Goal: Information Seeking & Learning: Check status

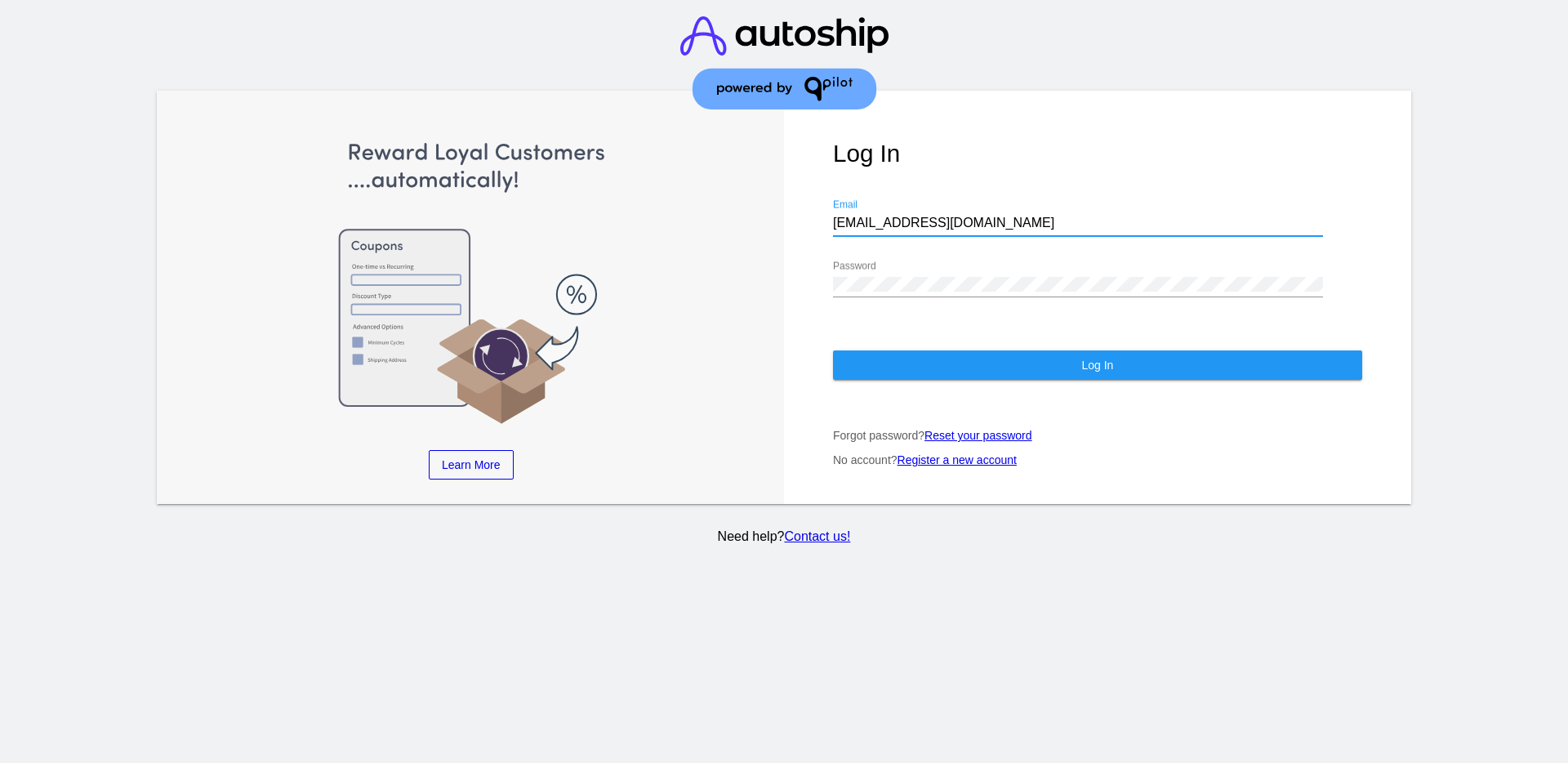
drag, startPoint x: 990, startPoint y: 225, endPoint x: 821, endPoint y: 207, distance: 170.0
click at [823, 207] on div "Log In [EMAIL_ADDRESS][DOMAIN_NAME] Email Password Log In Forgot password? Rese…" at bounding box center [1098, 296] width 627 height 413
paste input "[EMAIL_ADDRESS][DOMAIN_NAME]"
type input "[EMAIL_ADDRESS][DOMAIN_NAME]"
click at [807, 279] on div "Log In [EMAIL_ADDRESS][DOMAIN_NAME] Email Password Log In Forgot password? Rese…" at bounding box center [1098, 296] width 627 height 413
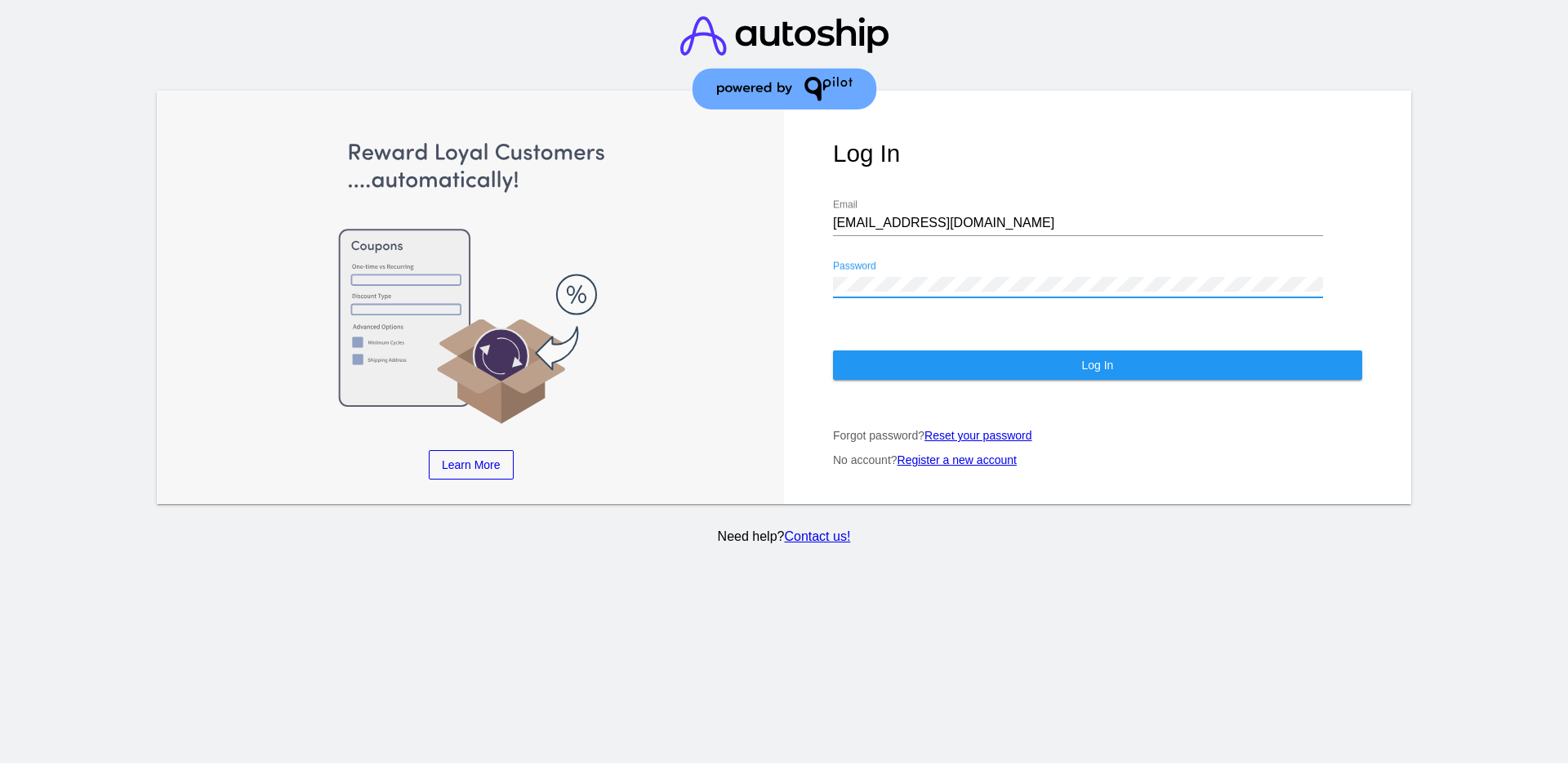
click at [886, 368] on button "Log In" at bounding box center [1098, 364] width 530 height 29
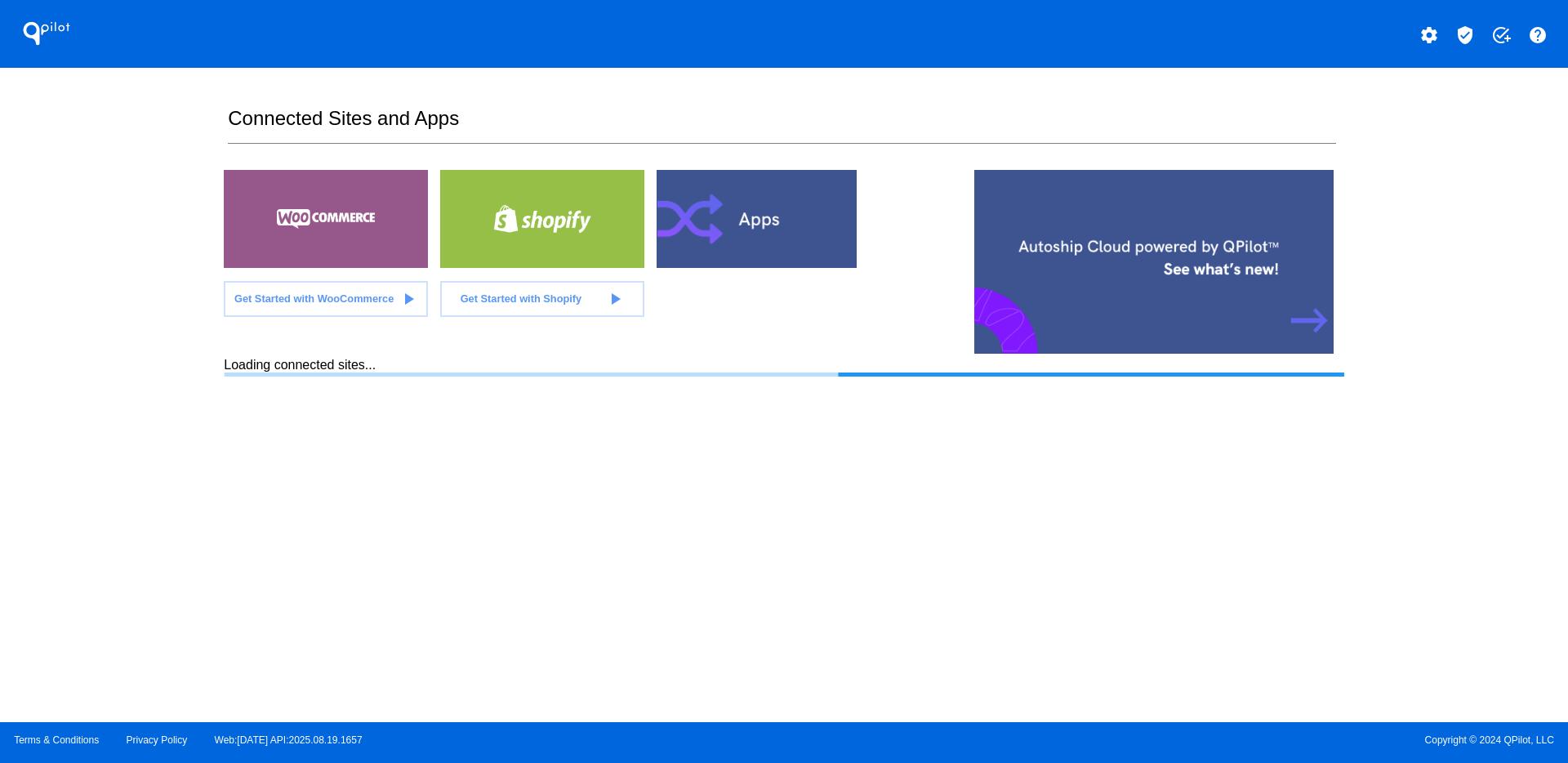
click at [1468, 41] on mat-icon "verified_user" at bounding box center [1465, 35] width 19 height 19
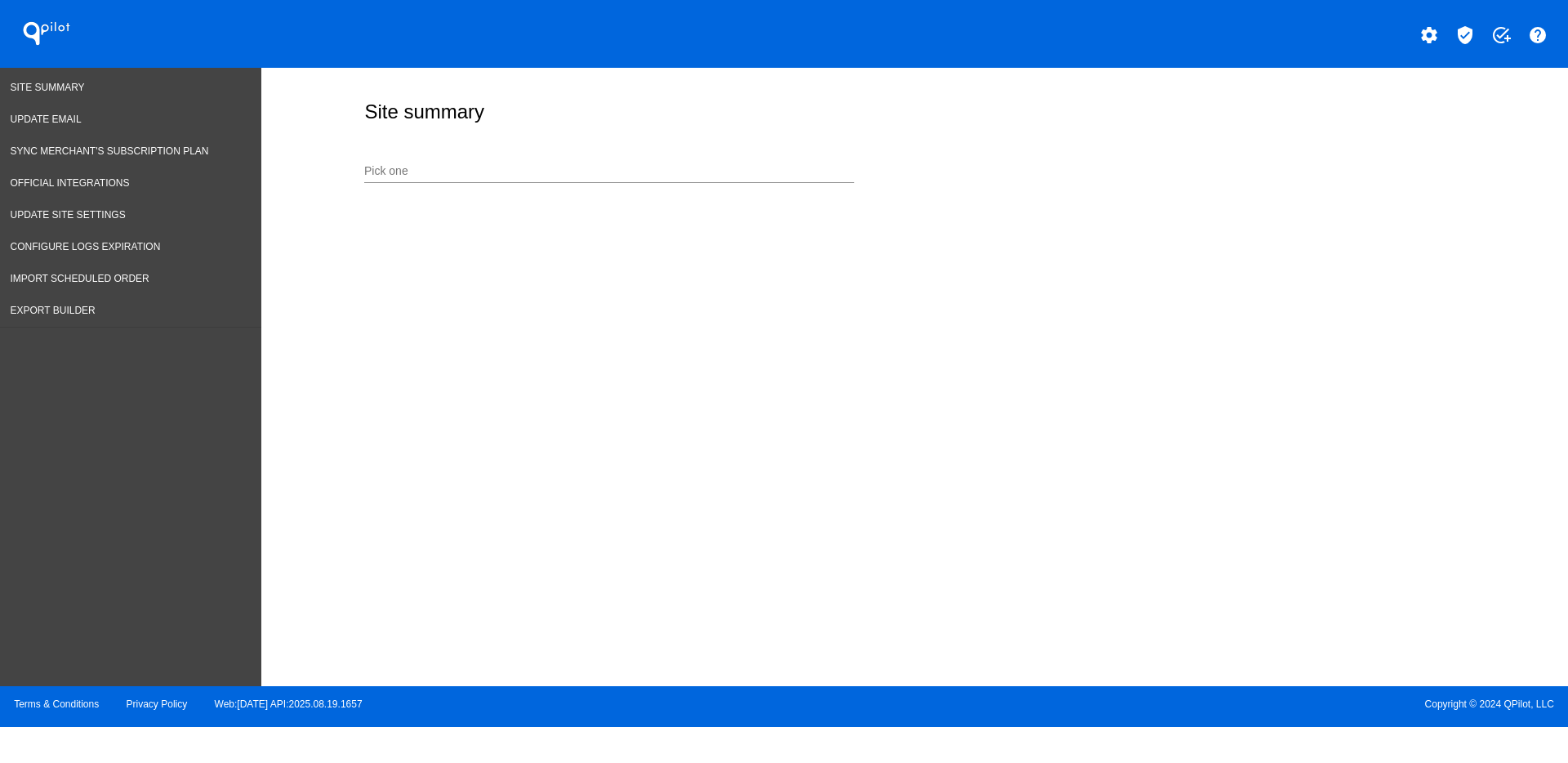
click at [596, 175] on input "Pick one" at bounding box center [610, 171] width 490 height 13
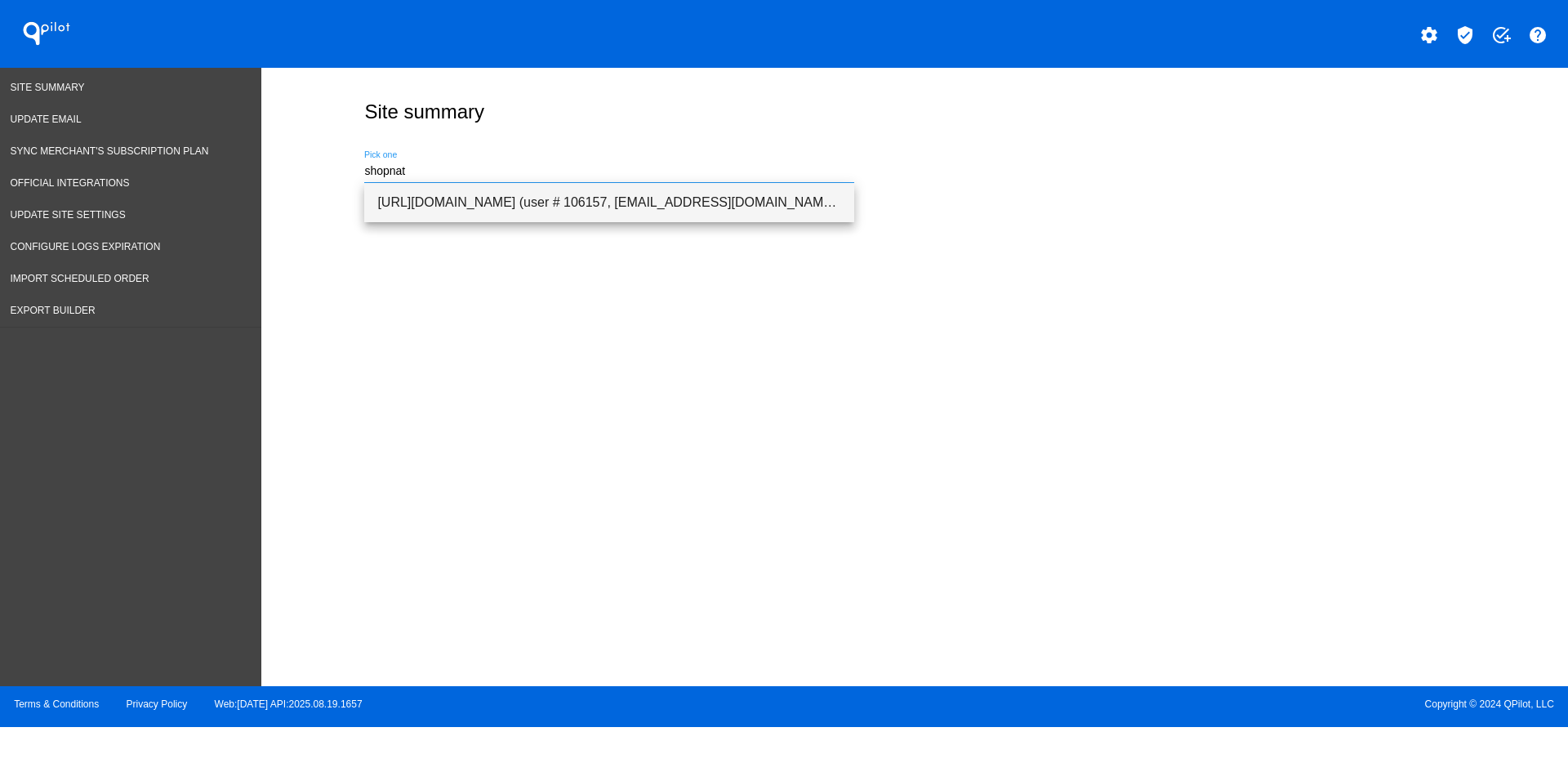
click at [613, 193] on span "[URL][DOMAIN_NAME] (user # 106157, [EMAIL_ADDRESS][DOMAIN_NAME]) - Production" at bounding box center [609, 202] width 464 height 39
type input "[URL][DOMAIN_NAME] (user # 106157, [EMAIL_ADDRESS][DOMAIN_NAME]) - Production"
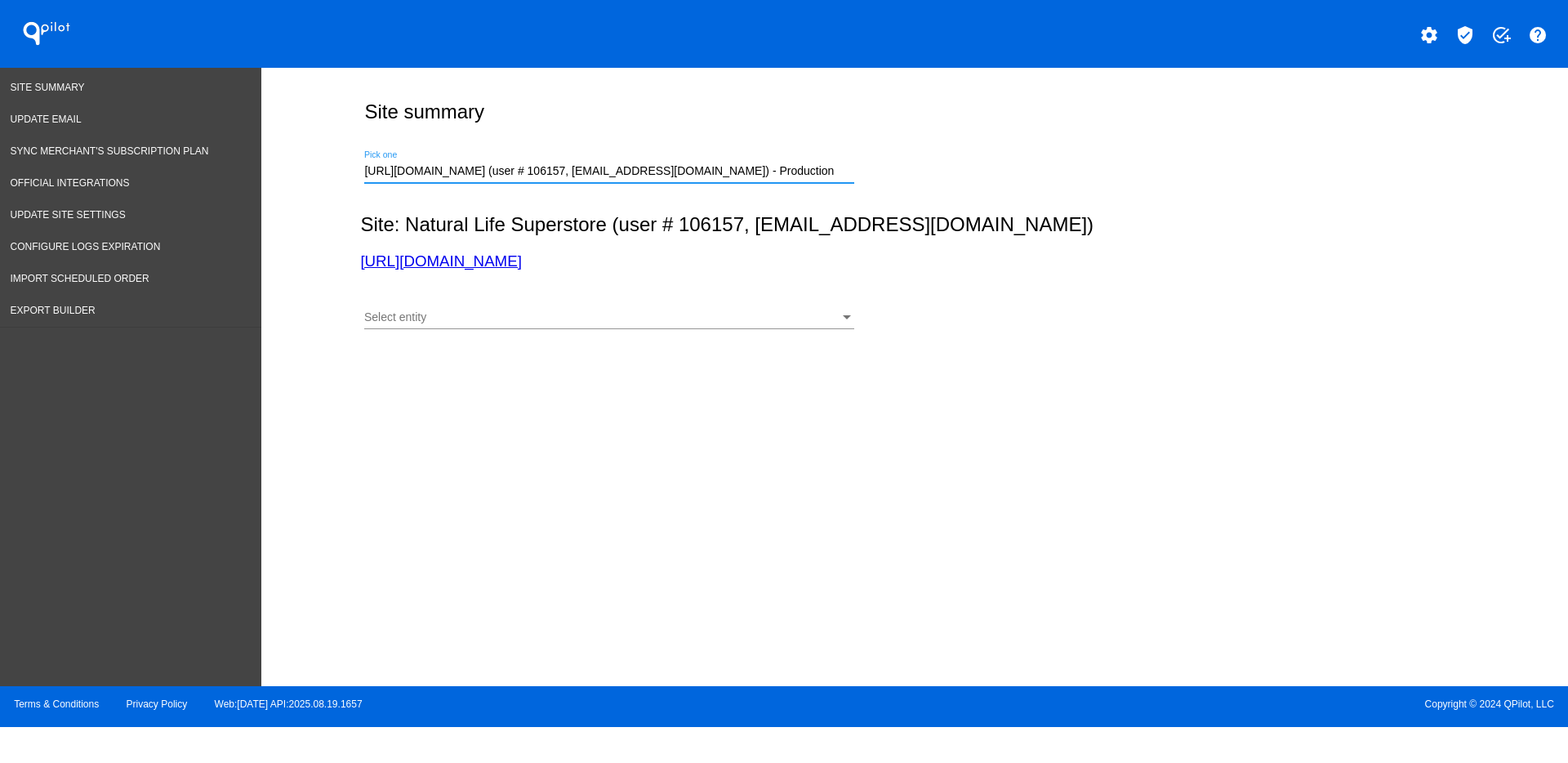
click at [642, 345] on div "Site summary [URL][DOMAIN_NAME] (user # 106157, [EMAIL_ADDRESS][DOMAIN_NAME]) -…" at bounding box center [915, 373] width 1307 height 610
click at [634, 336] on div "Select entity Select entity" at bounding box center [610, 321] width 490 height 47
click at [623, 329] on div at bounding box center [610, 329] width 490 height 1
click at [568, 313] on div "Select entity" at bounding box center [602, 317] width 475 height 13
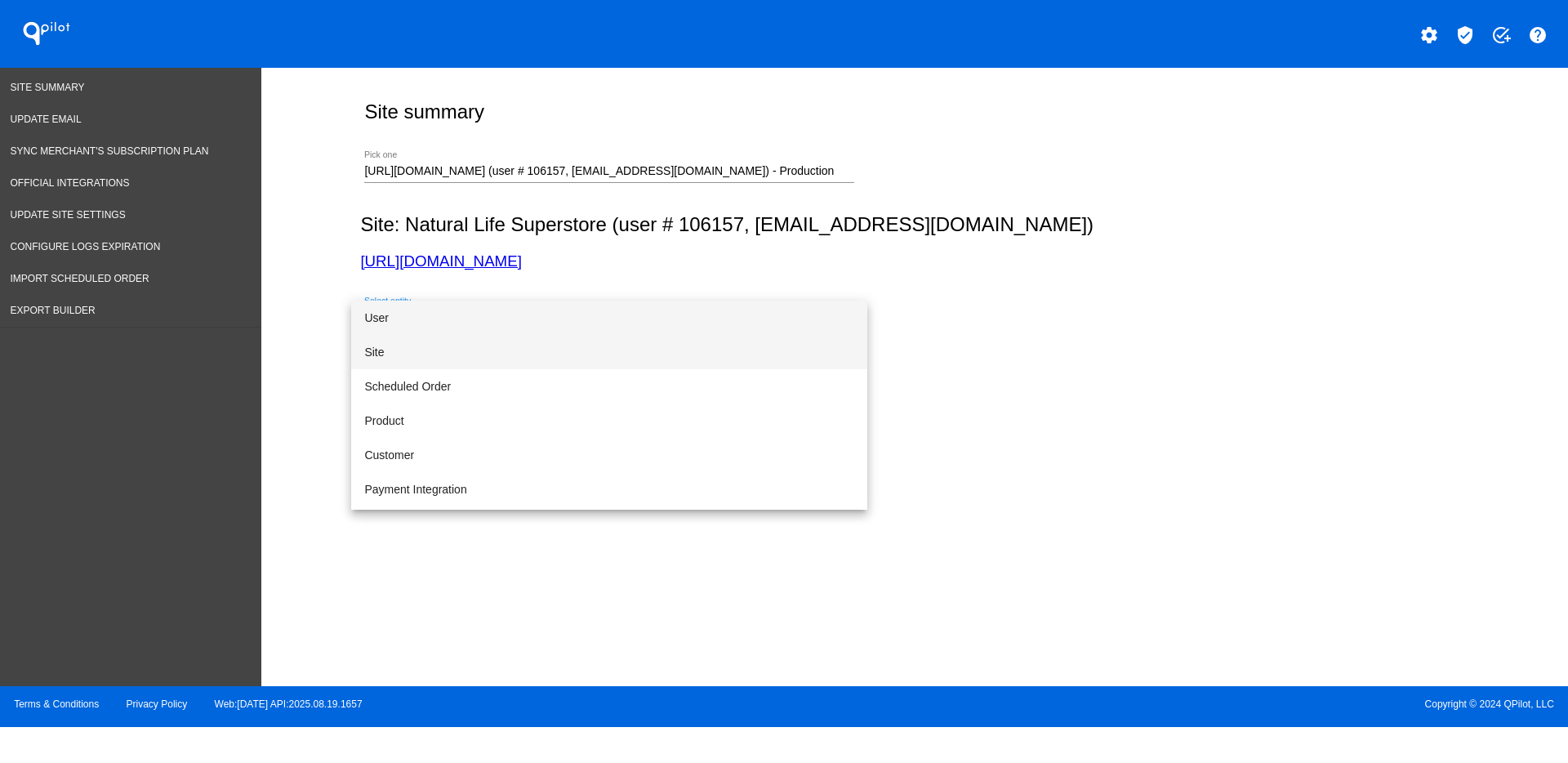
drag, startPoint x: 550, startPoint y: 337, endPoint x: 571, endPoint y: 335, distance: 21.1
click at [550, 338] on span "Site" at bounding box center [610, 352] width 490 height 34
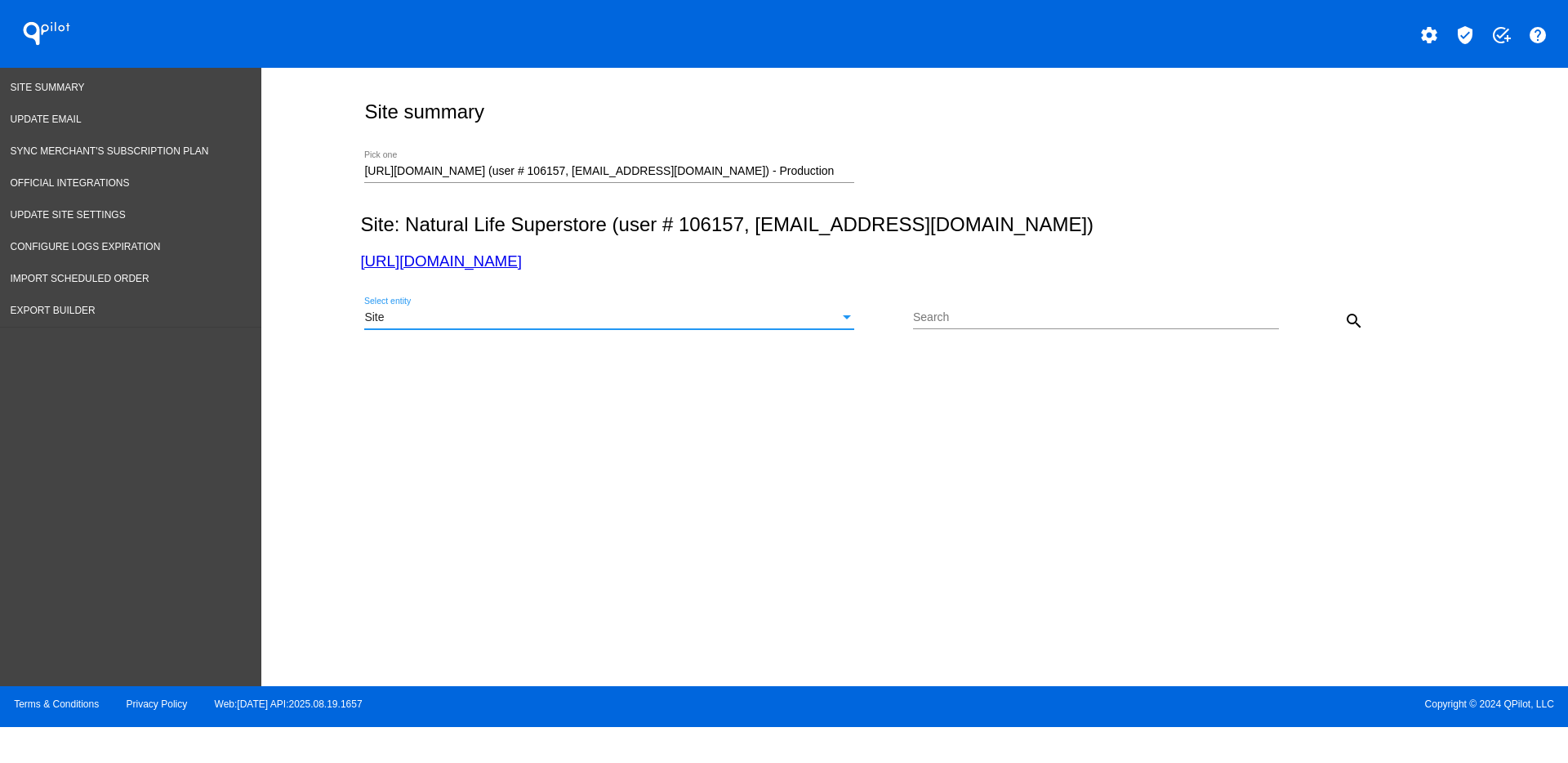
click at [1365, 330] on button "search" at bounding box center [1354, 321] width 33 height 33
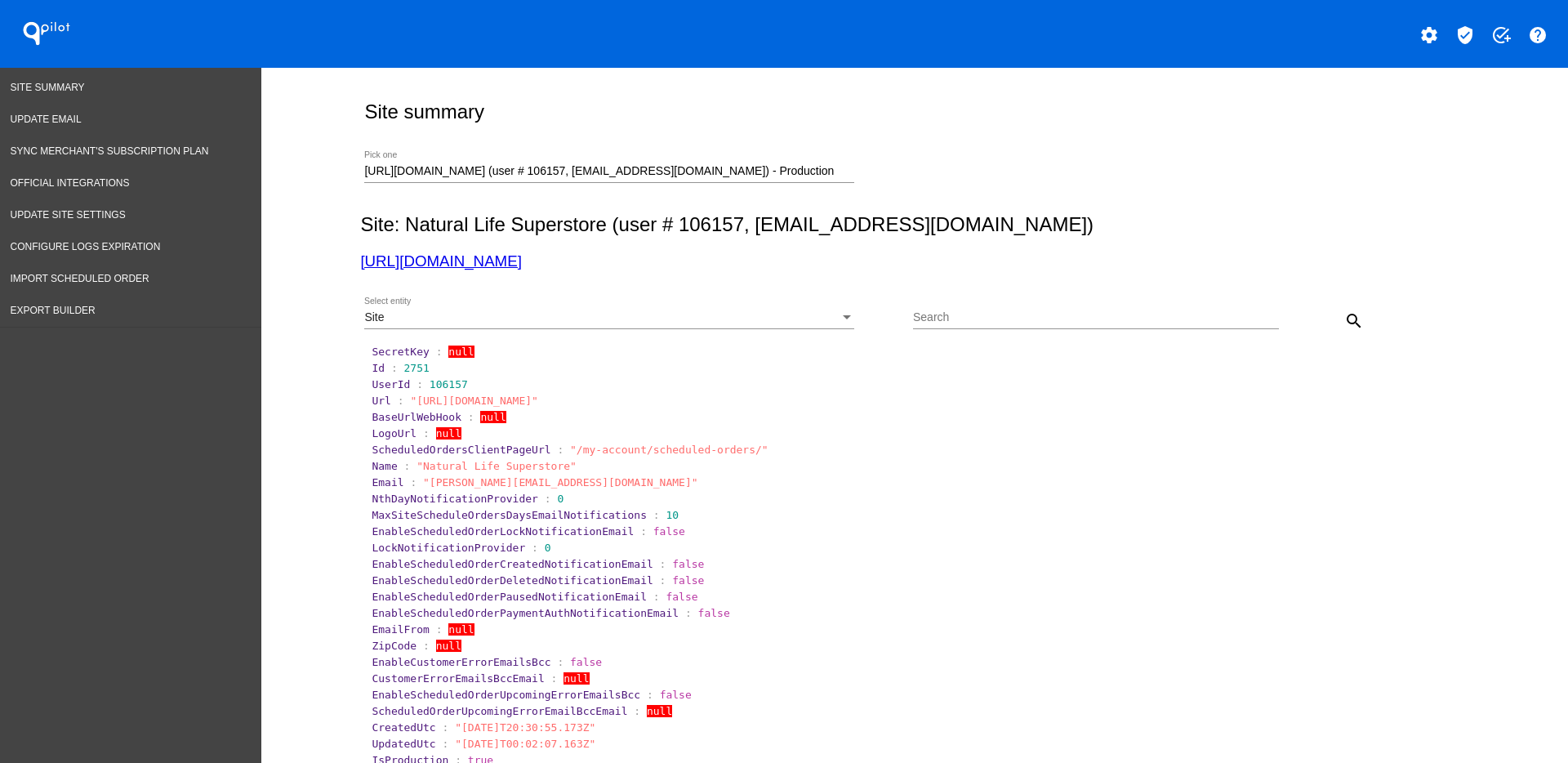
drag, startPoint x: 523, startPoint y: 256, endPoint x: 874, endPoint y: 206, distance: 354.5
click at [938, 195] on div "[URL][DOMAIN_NAME] (user # 106157, [EMAIL_ADDRESS][DOMAIN_NAME]) - Production P…" at bounding box center [912, 169] width 1102 height 58
click at [102, 275] on span "Import Scheduled Order" at bounding box center [80, 279] width 139 height 12
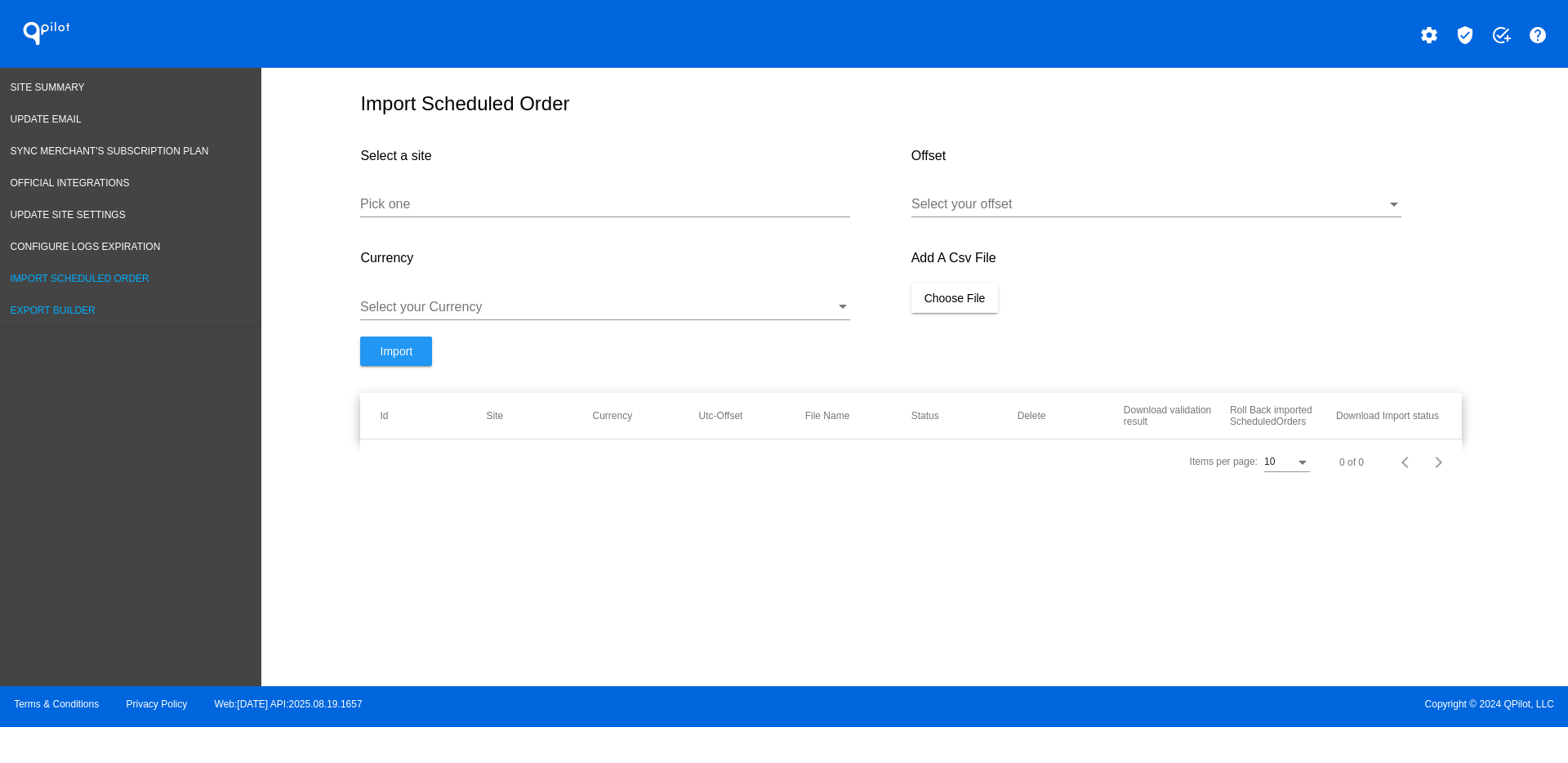
click at [87, 309] on span "Export Builder" at bounding box center [52, 310] width 85 height 12
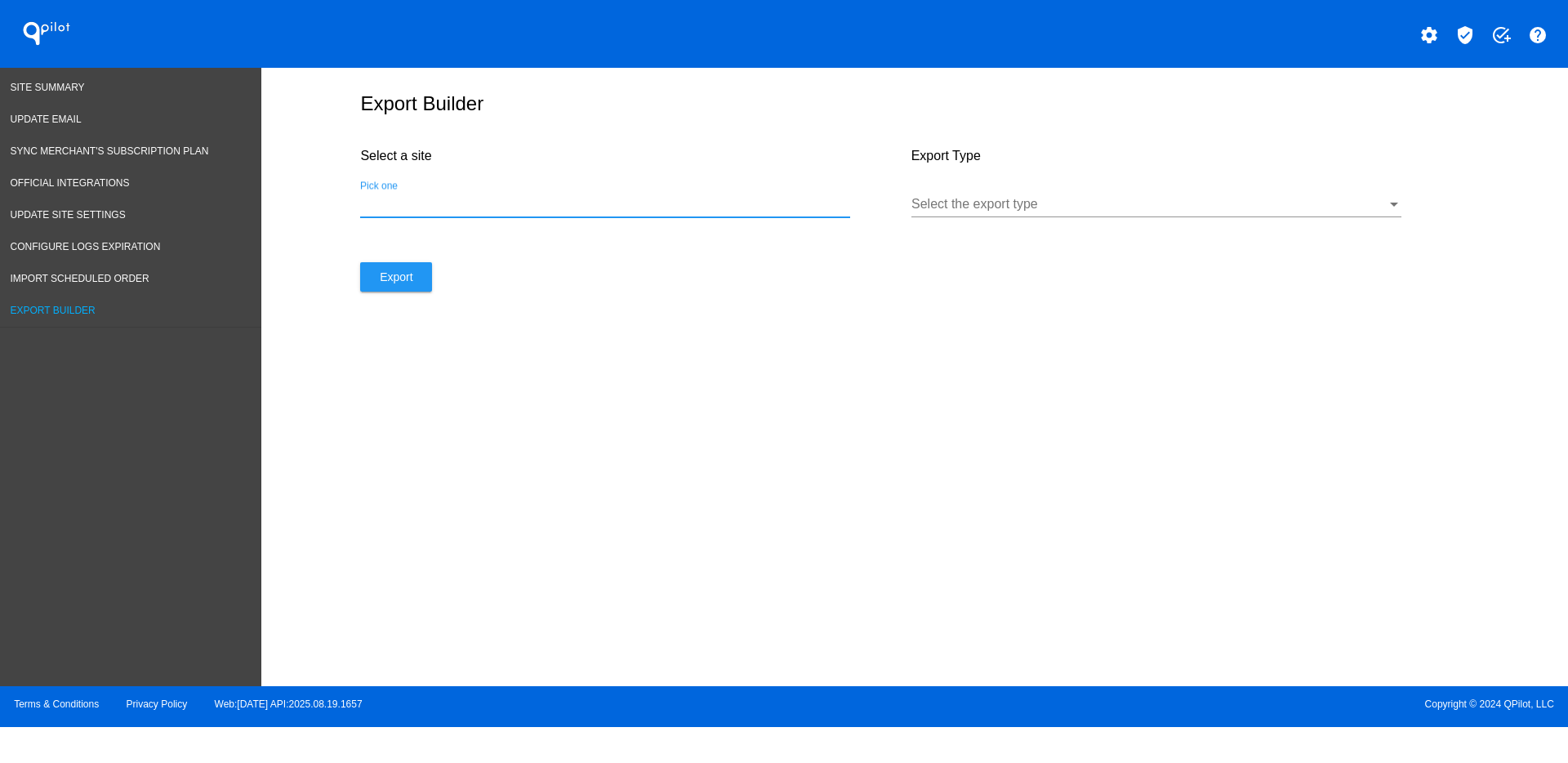
click at [537, 207] on input "Pick one" at bounding box center [606, 204] width 490 height 15
paste input "[URL][DOMAIN_NAME]"
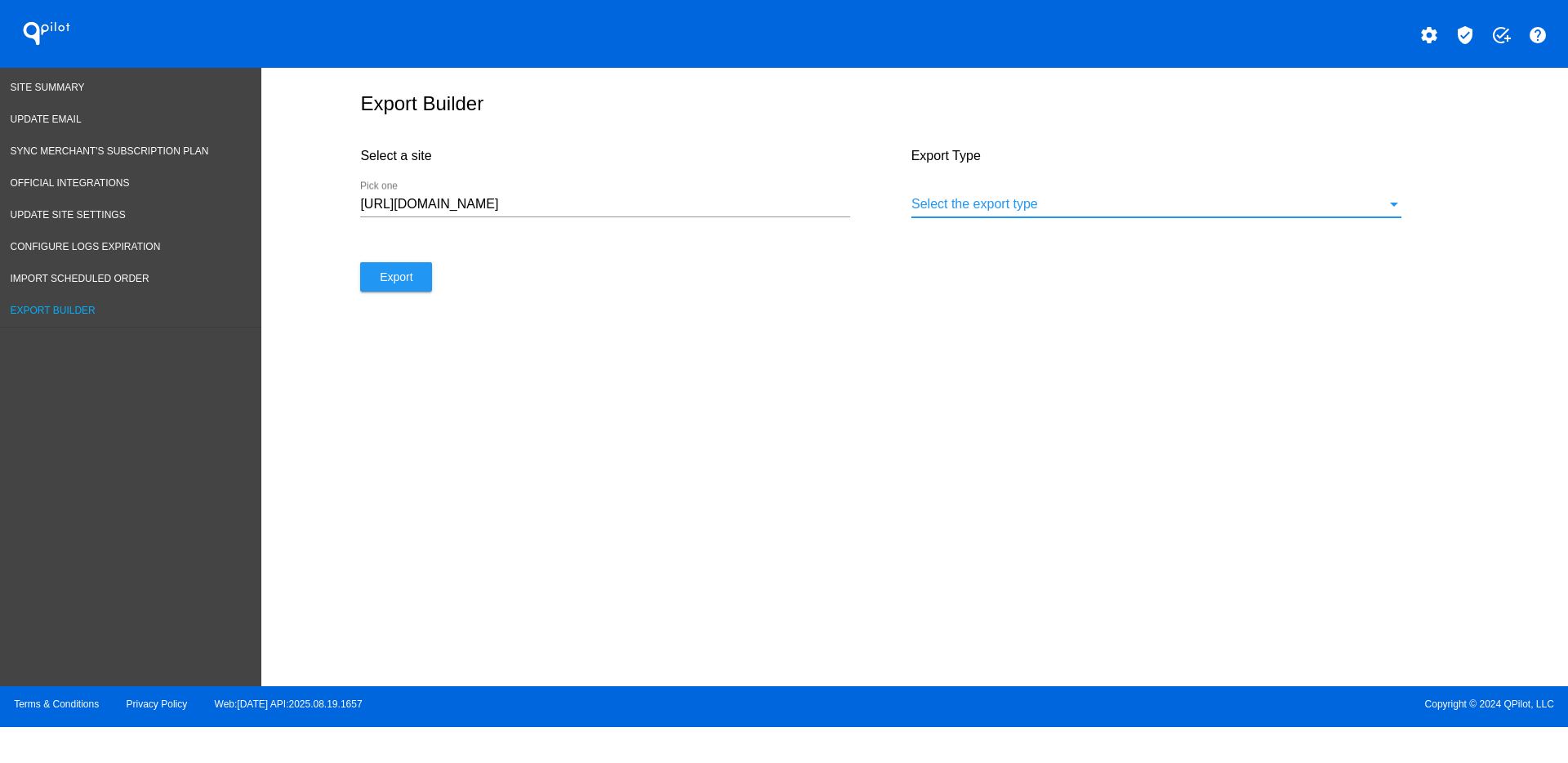
click at [954, 199] on div at bounding box center [1149, 204] width 475 height 15
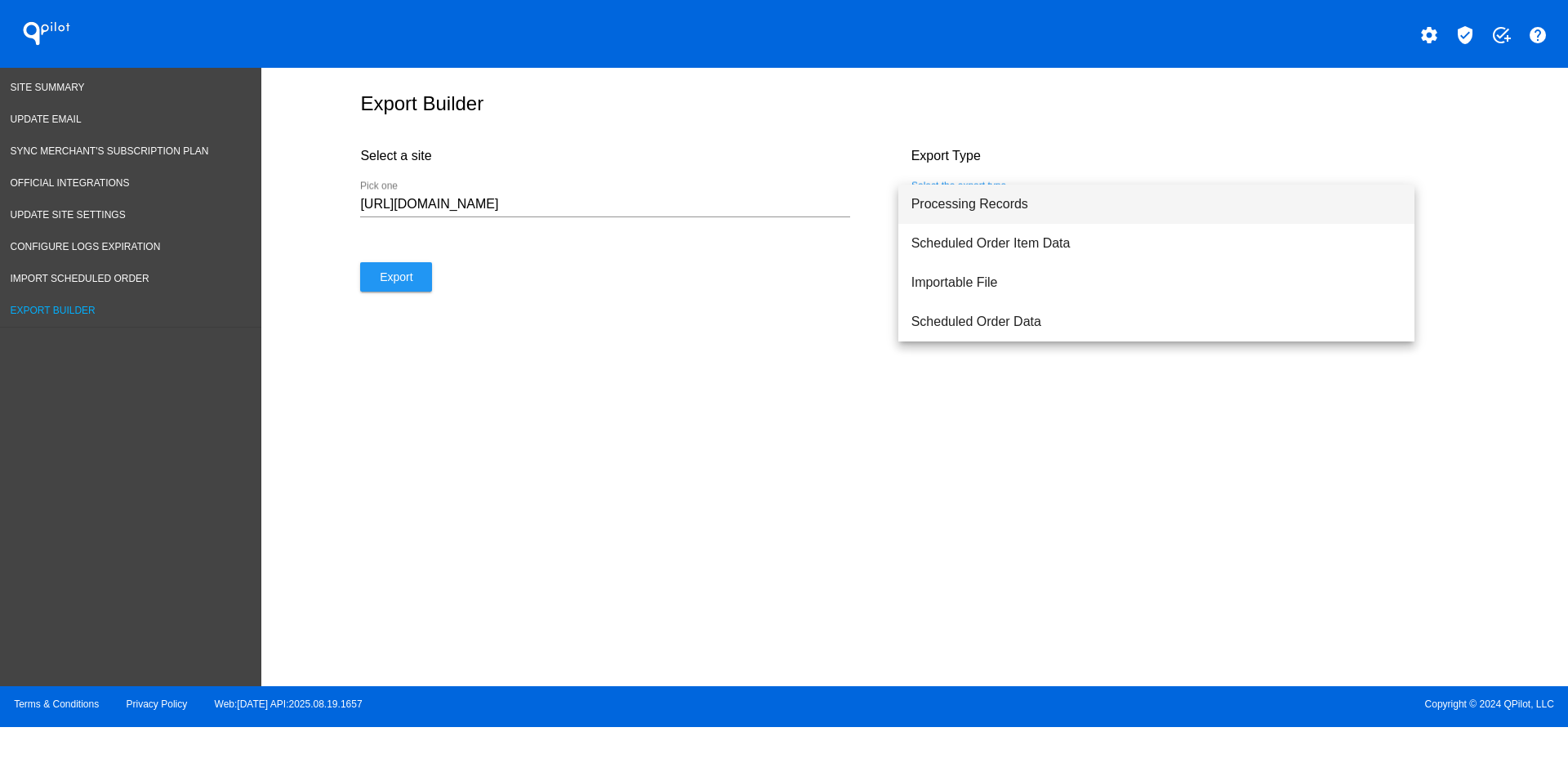
click at [969, 212] on span "Processing Records" at bounding box center [1157, 204] width 490 height 39
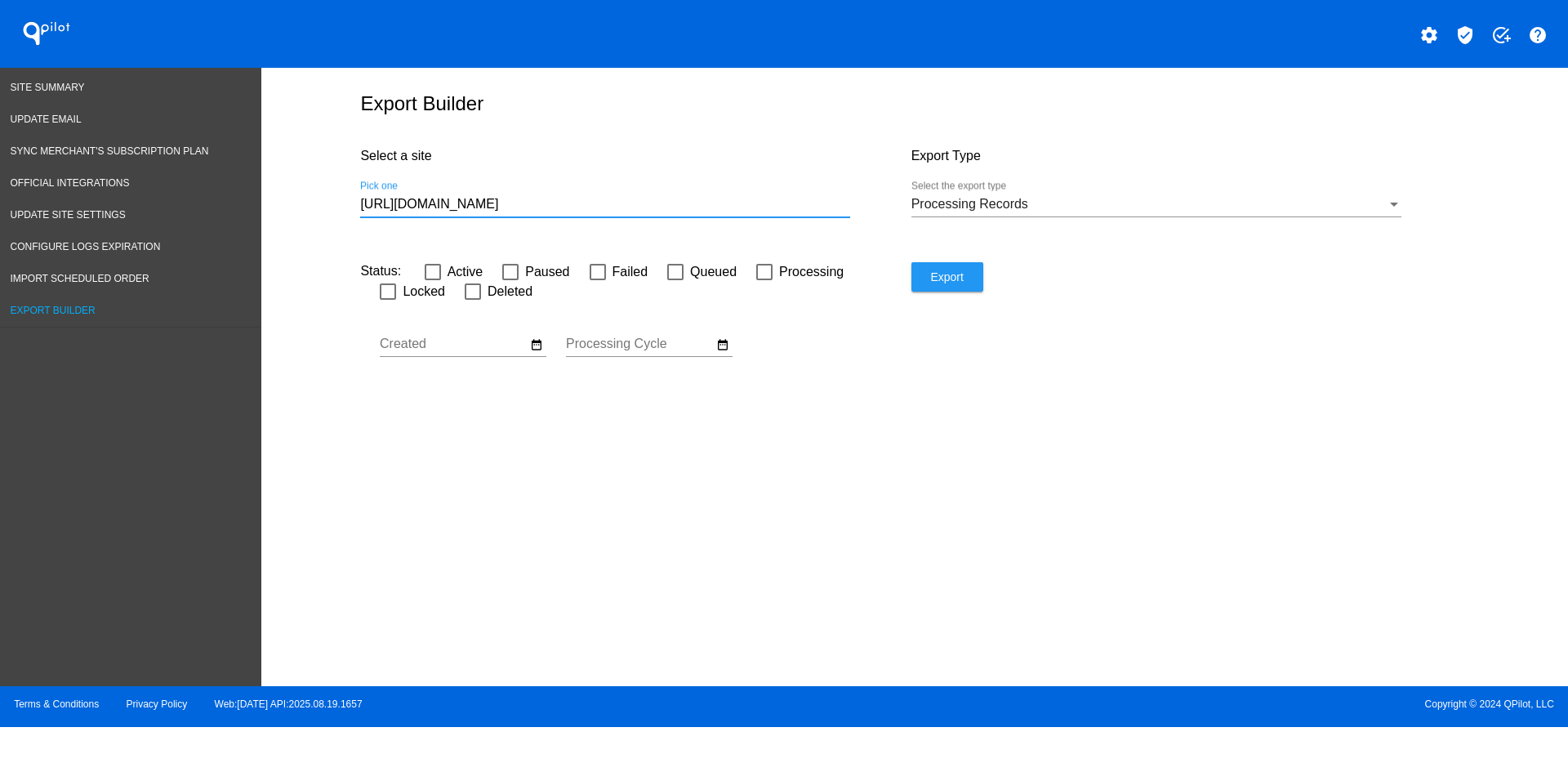
click at [728, 205] on input "[URL][DOMAIN_NAME]" at bounding box center [606, 204] width 490 height 15
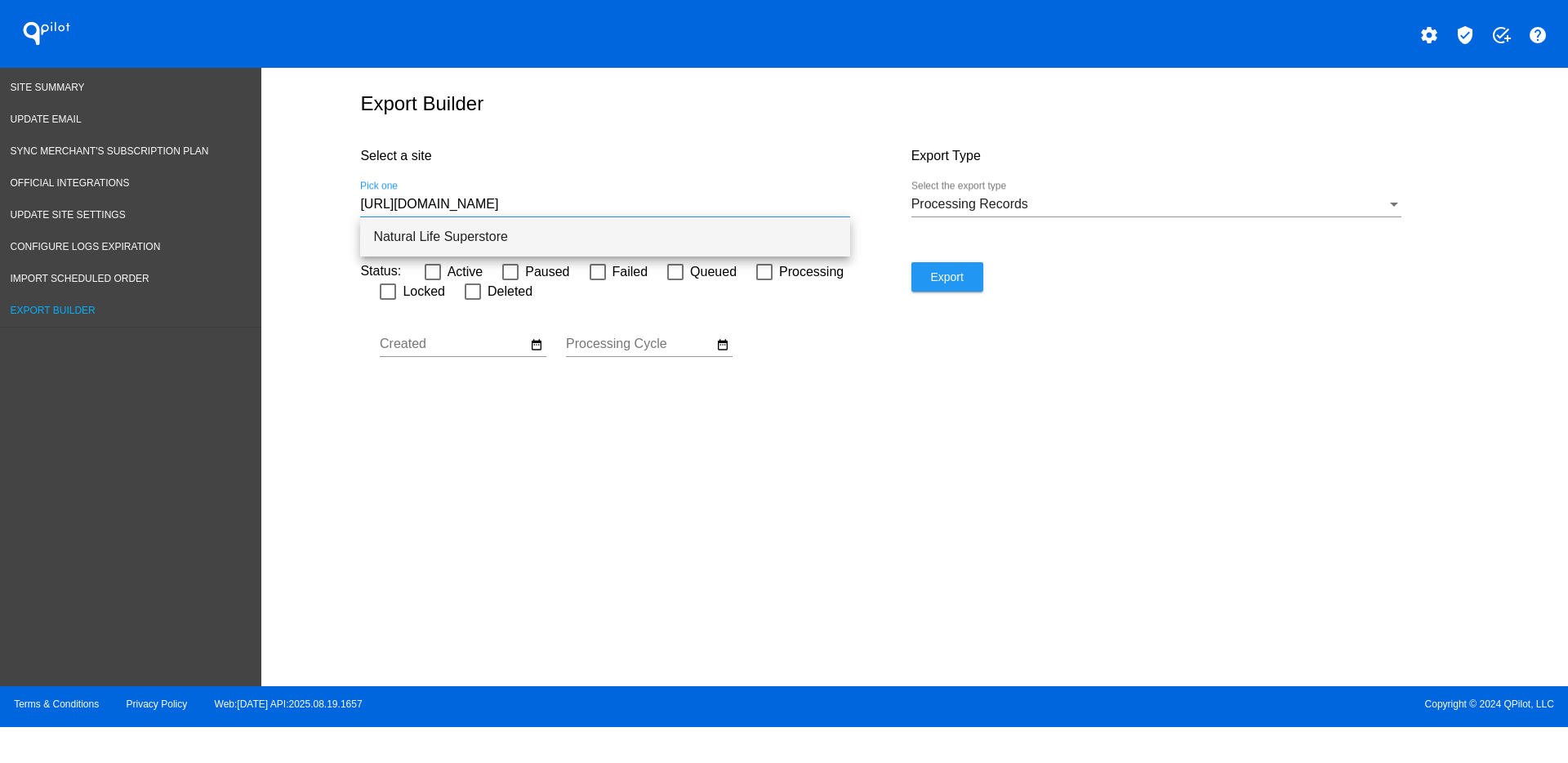
click at [483, 241] on span "Natural Life Superstore" at bounding box center [605, 237] width 464 height 39
type input "Natural Life Superstore"
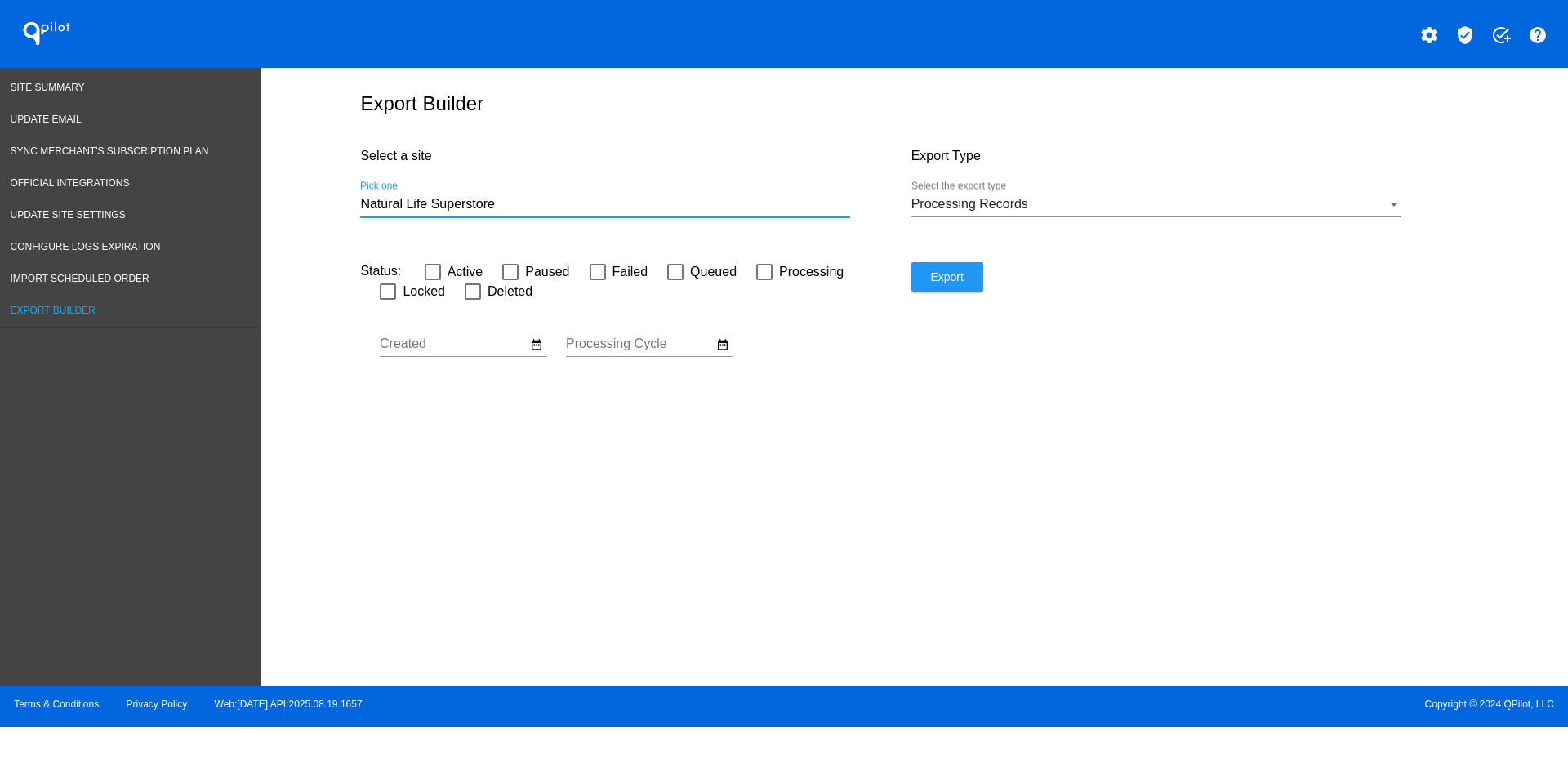
click at [952, 271] on span "Export" at bounding box center [947, 276] width 33 height 13
click at [69, 89] on span "Site Summary" at bounding box center [48, 87] width 74 height 12
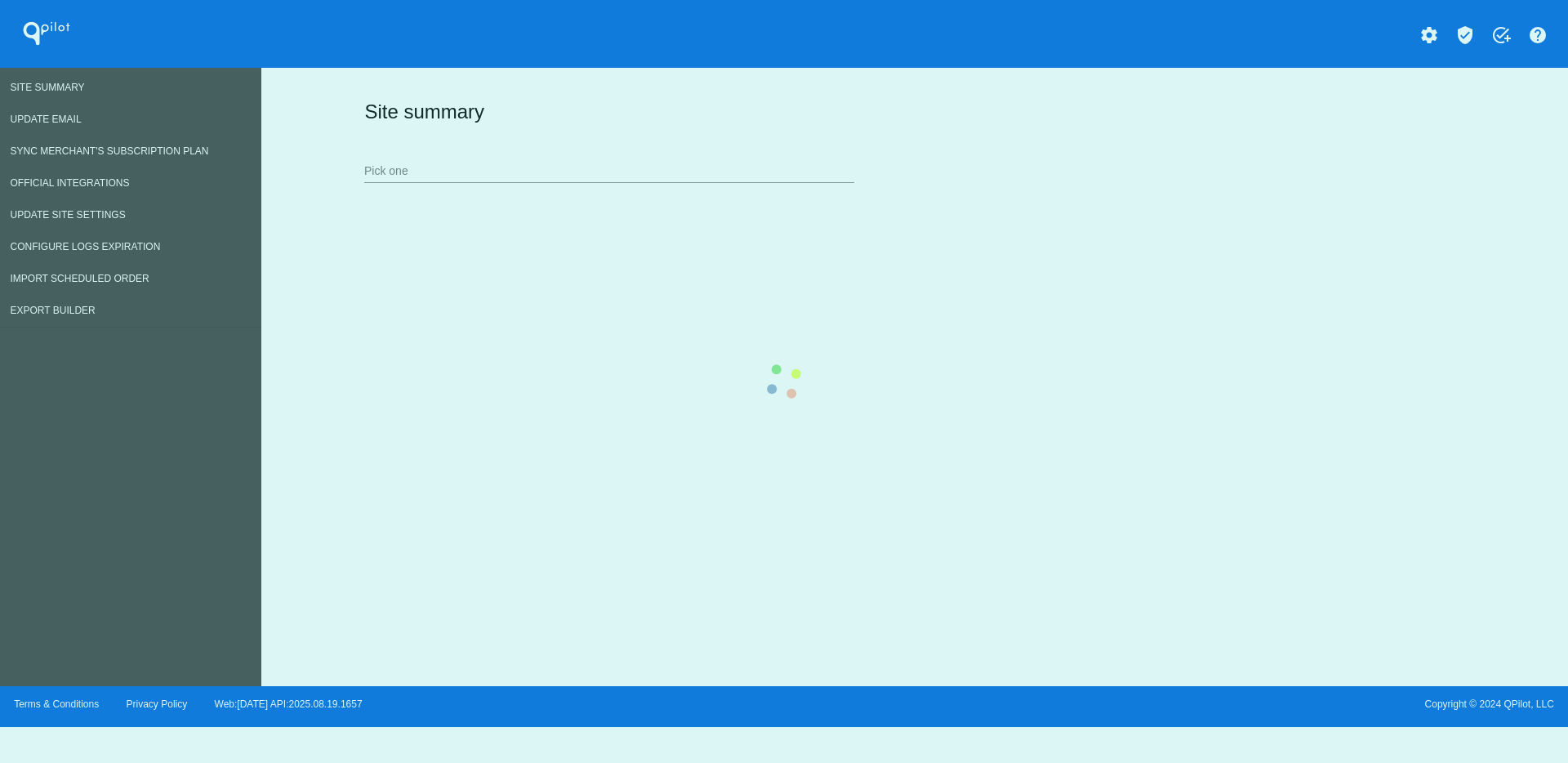
click at [458, 165] on div "Site summary Pick one" at bounding box center [912, 141] width 1102 height 113
click at [621, 179] on div "Site summary Pick one" at bounding box center [912, 141] width 1102 height 113
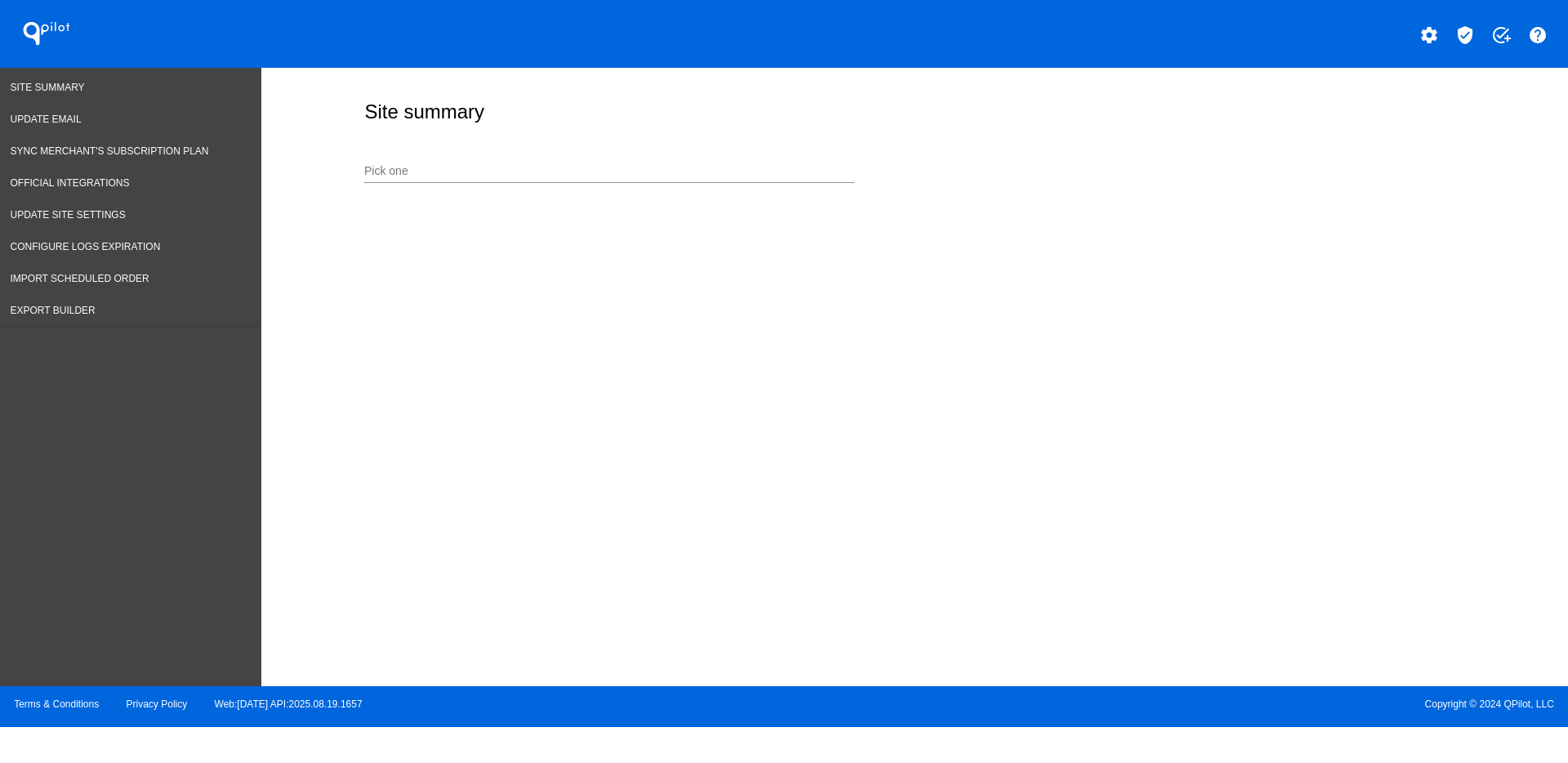
click at [621, 179] on div "Pick one" at bounding box center [610, 166] width 490 height 32
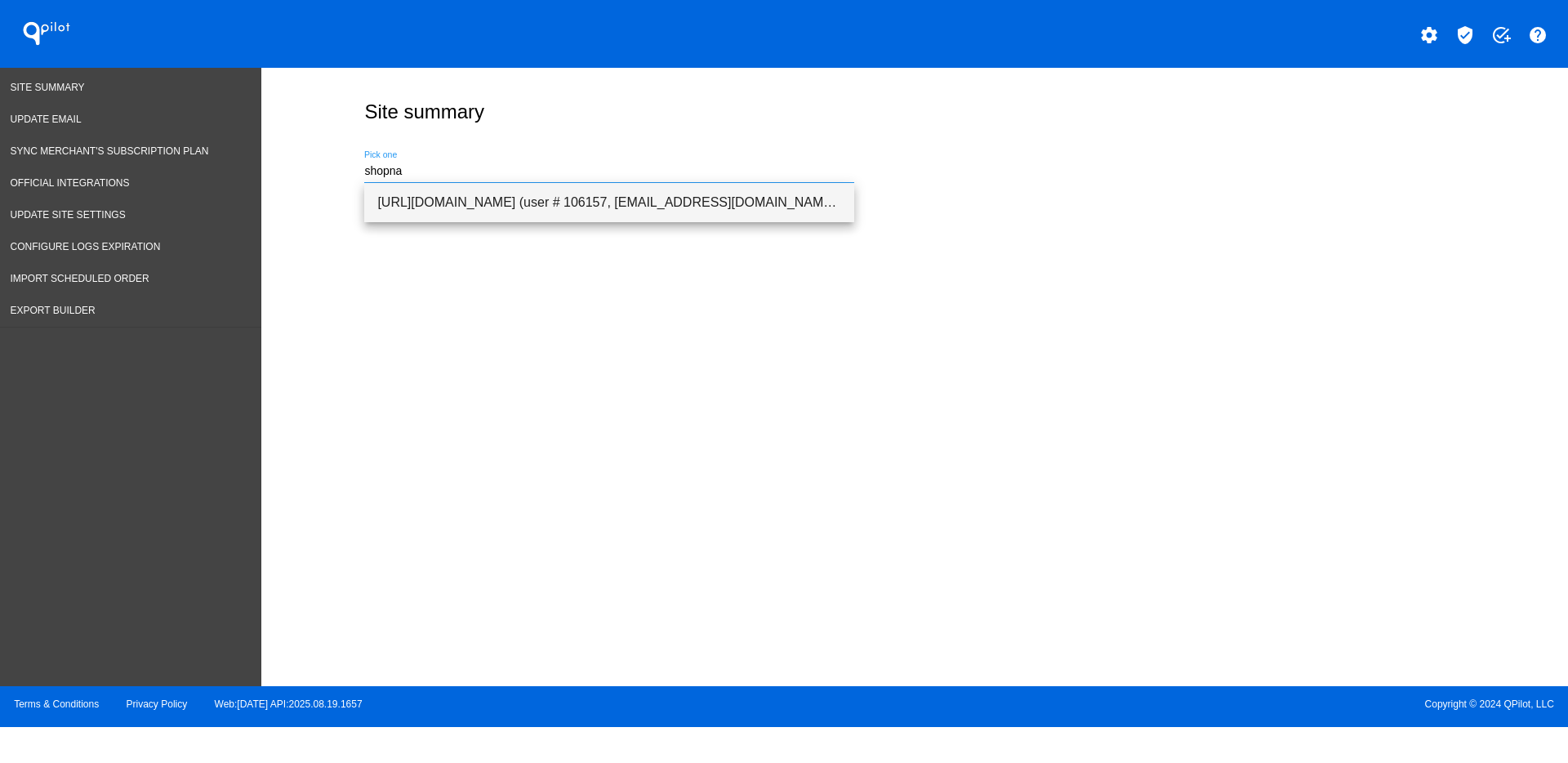
click at [603, 207] on span "[URL][DOMAIN_NAME] (user # 106157, [EMAIL_ADDRESS][DOMAIN_NAME]) - Production" at bounding box center [609, 202] width 464 height 39
type input "[URL][DOMAIN_NAME] (user # 106157, [EMAIL_ADDRESS][DOMAIN_NAME]) - Production"
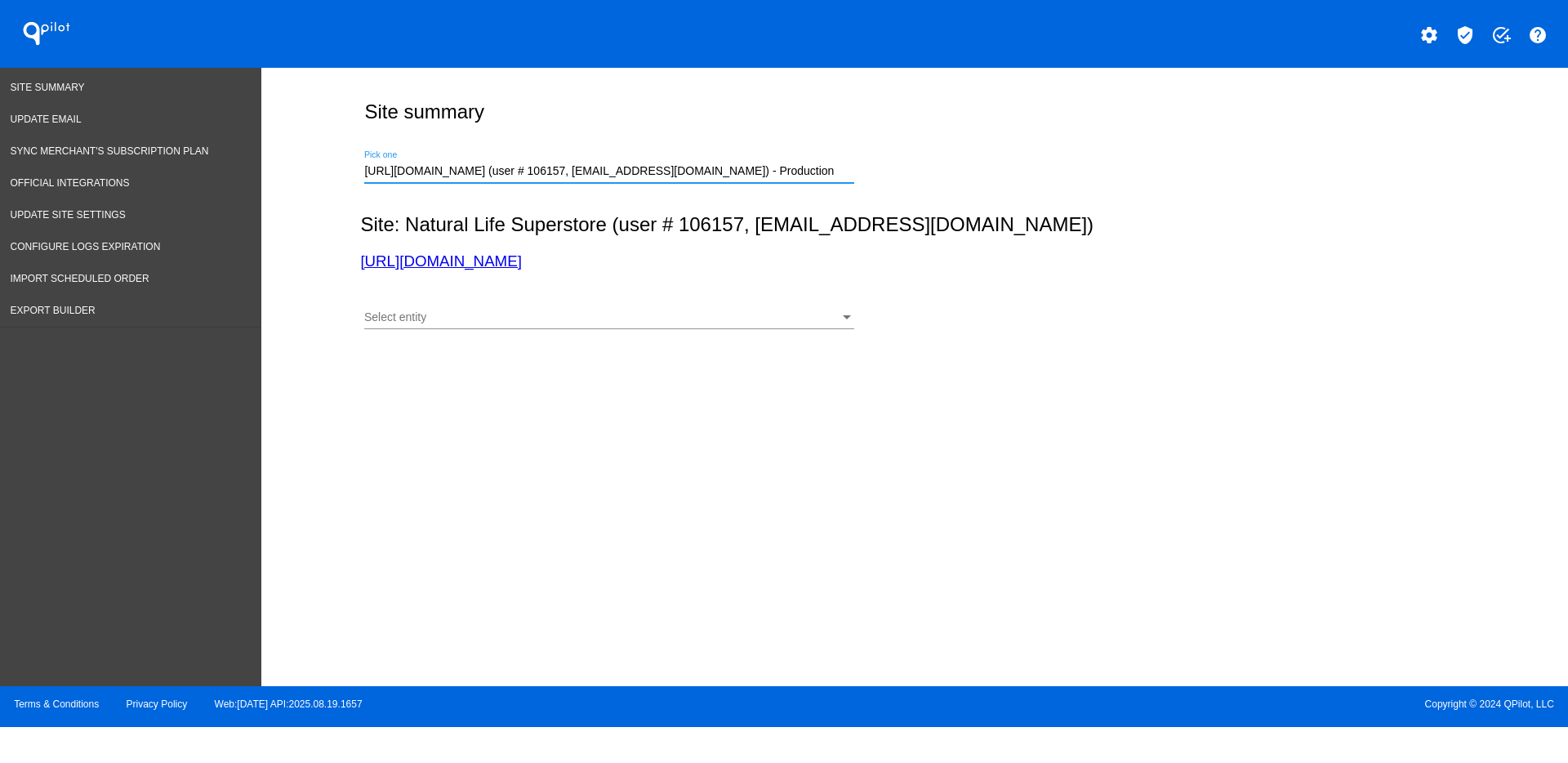
click at [628, 314] on div "Select entity" at bounding box center [602, 317] width 475 height 13
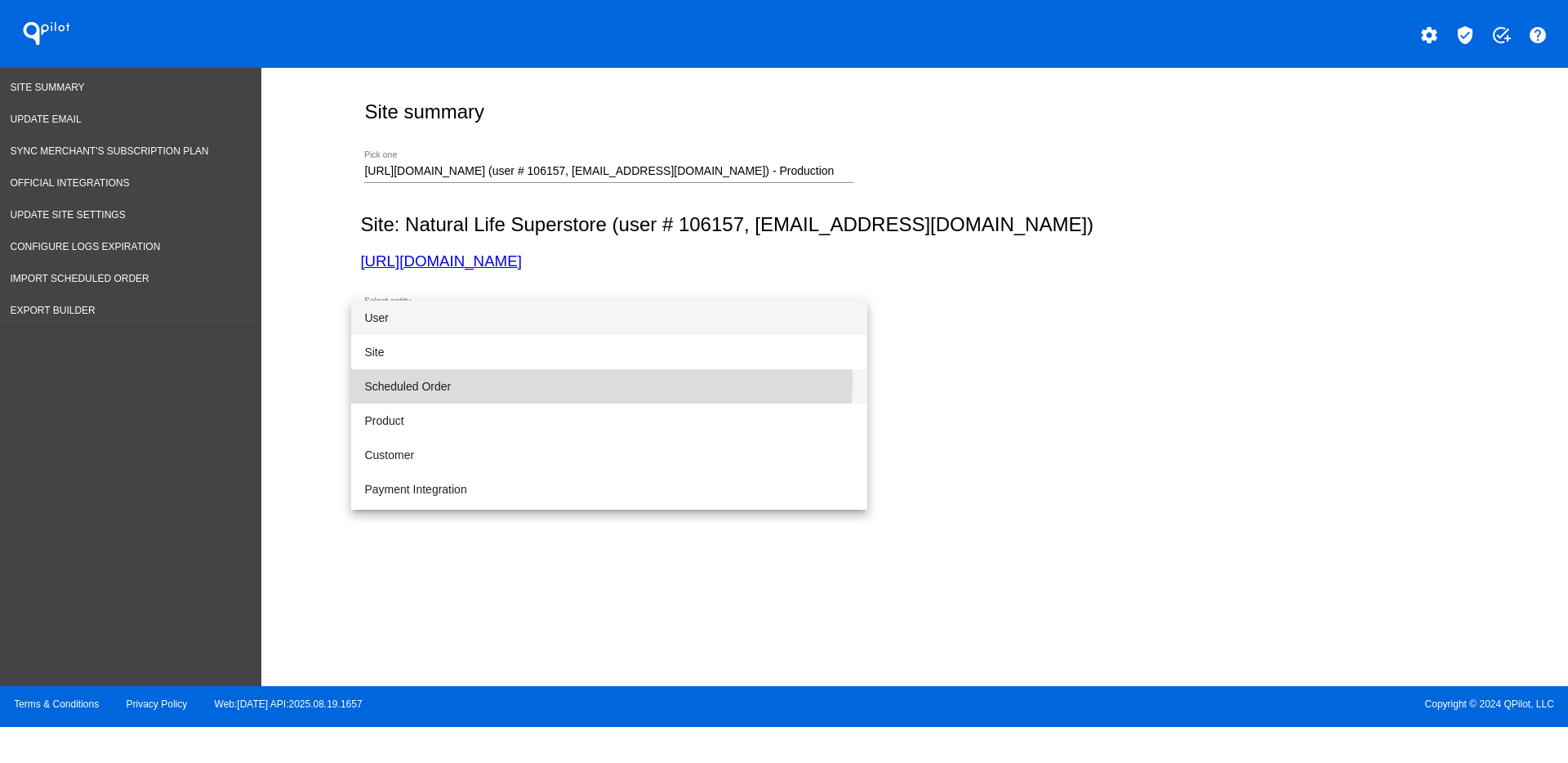
click at [598, 382] on span "Scheduled Order" at bounding box center [610, 386] width 490 height 34
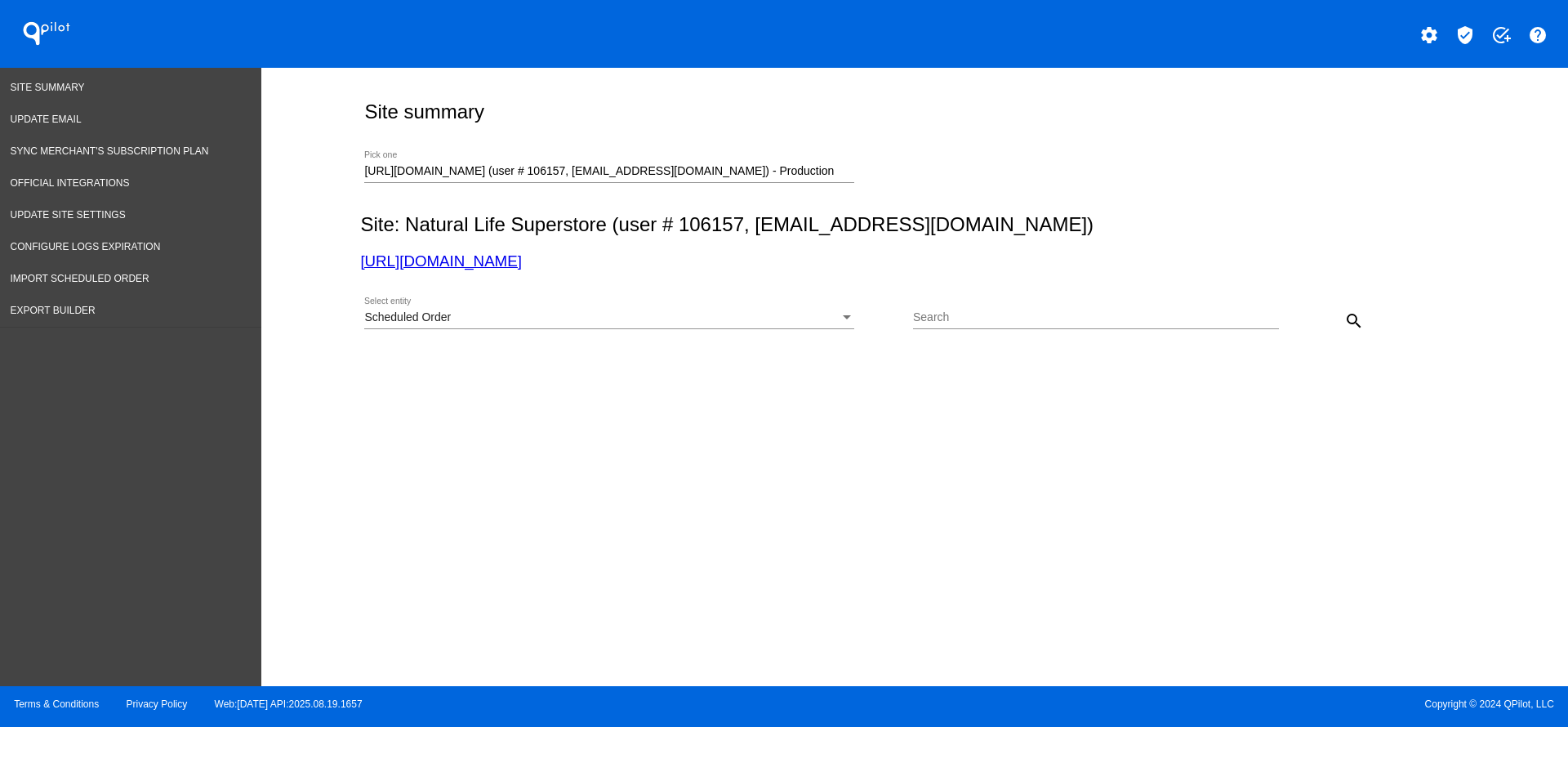
click at [926, 292] on div "Scheduled Order Select entity Search search" at bounding box center [912, 315] width 1102 height 58
click at [942, 320] on input "Search" at bounding box center [1096, 317] width 366 height 13
paste input "985399"
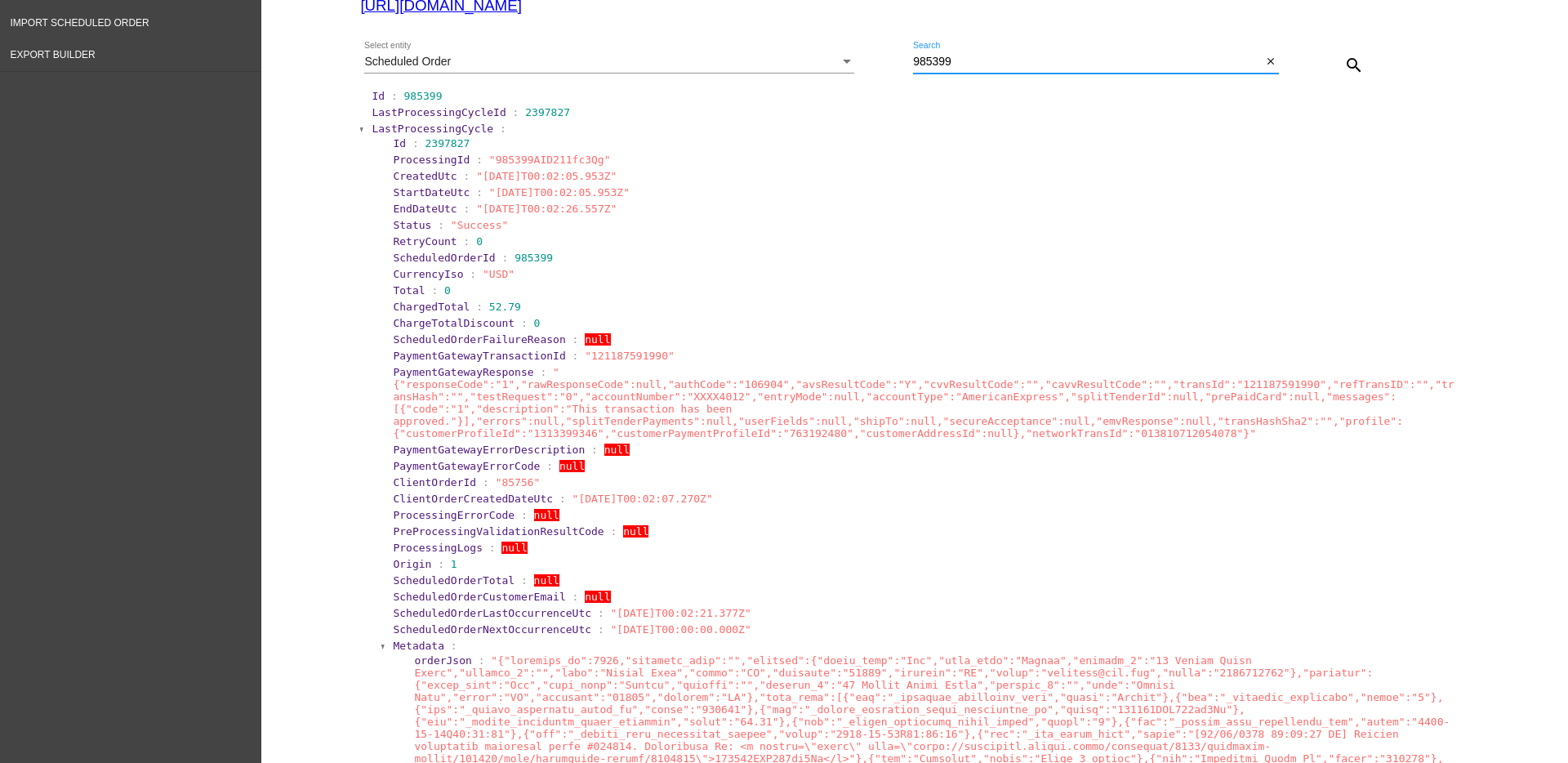
scroll to position [306, 0]
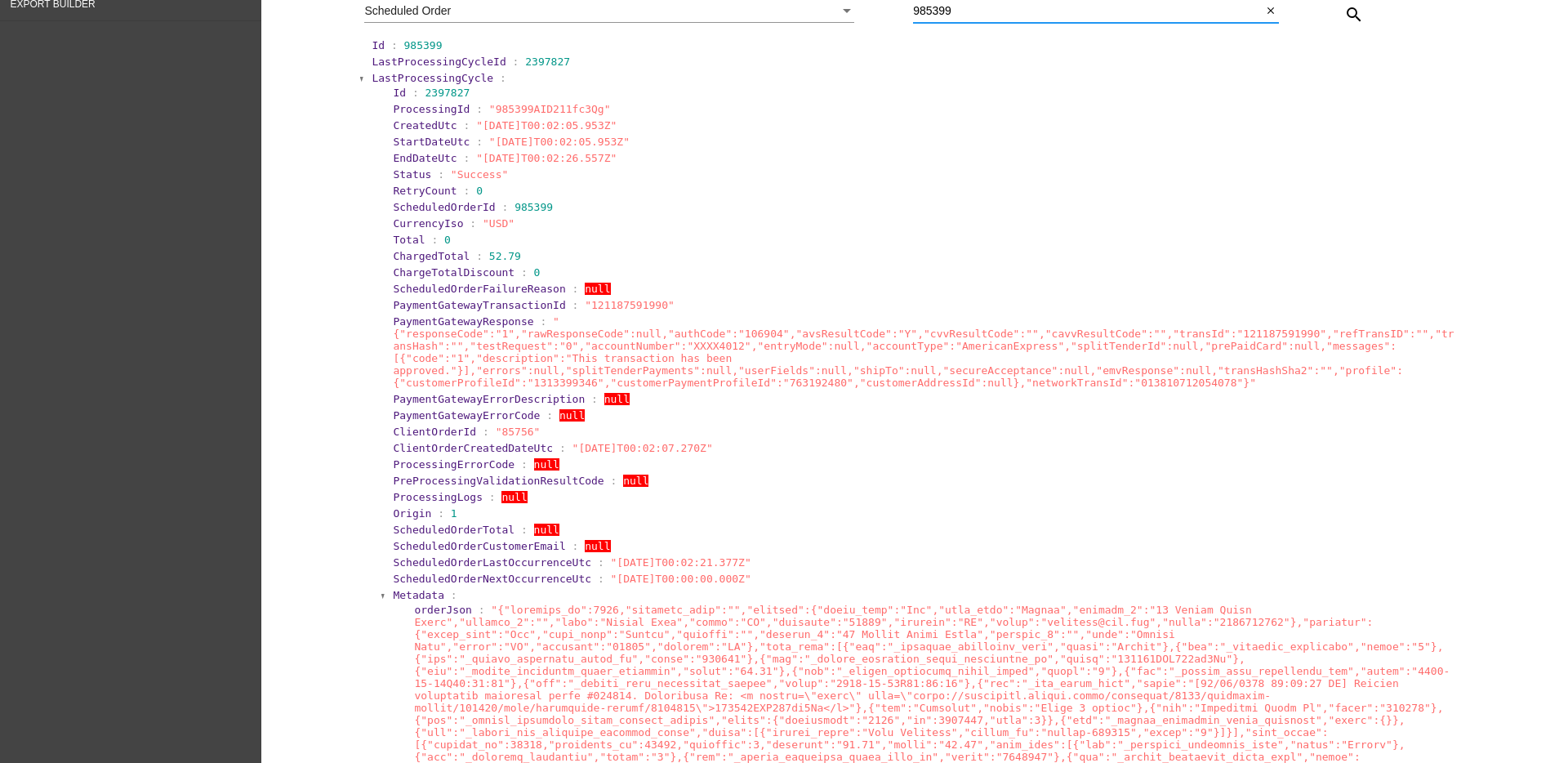
click at [379, 72] on span "LastProcessingCycle" at bounding box center [432, 78] width 122 height 13
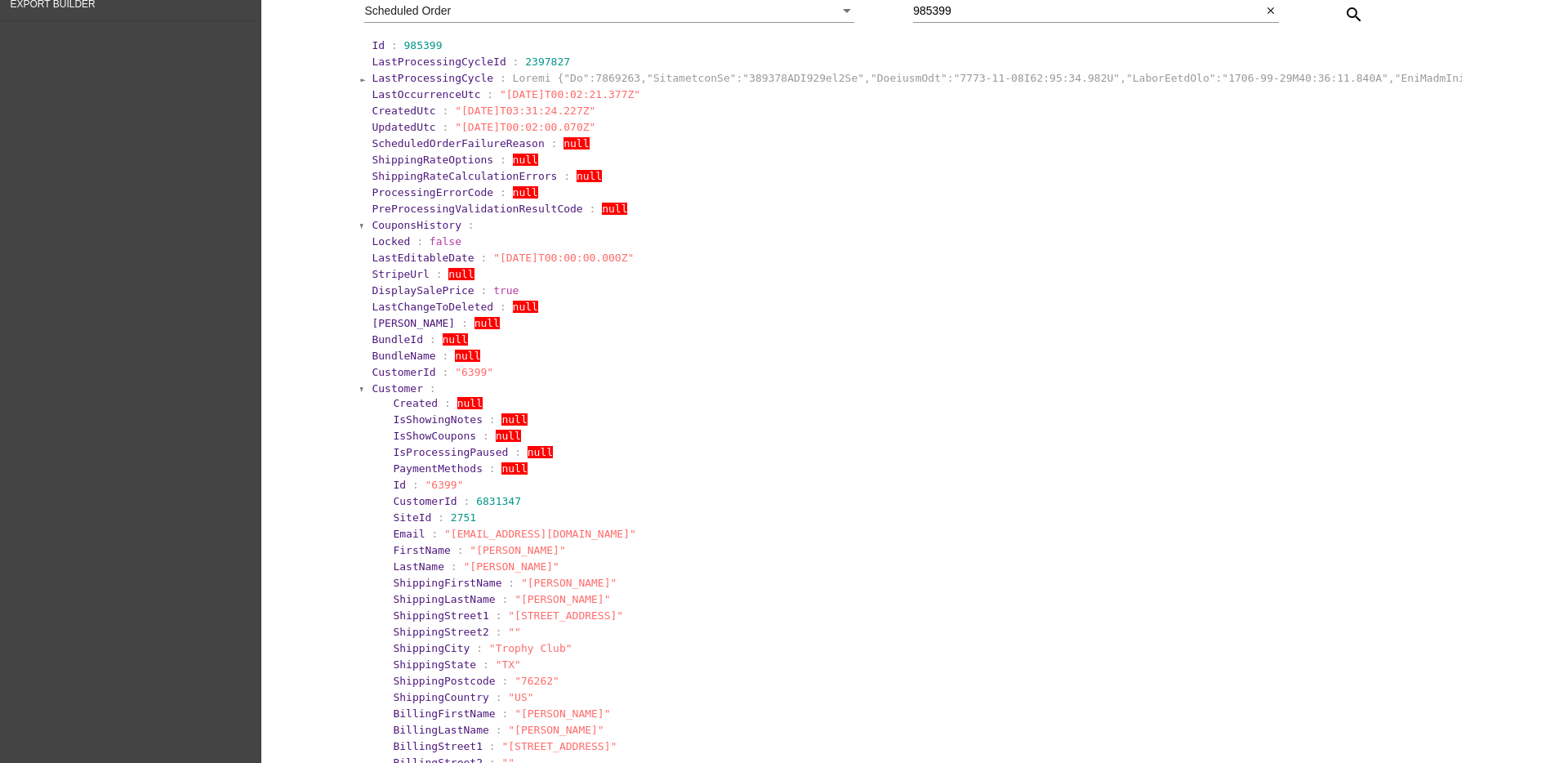
click at [391, 379] on section "CustomerId : "6399"" at bounding box center [916, 372] width 1092 height 16
click at [390, 387] on span "Customer" at bounding box center [397, 388] width 52 height 13
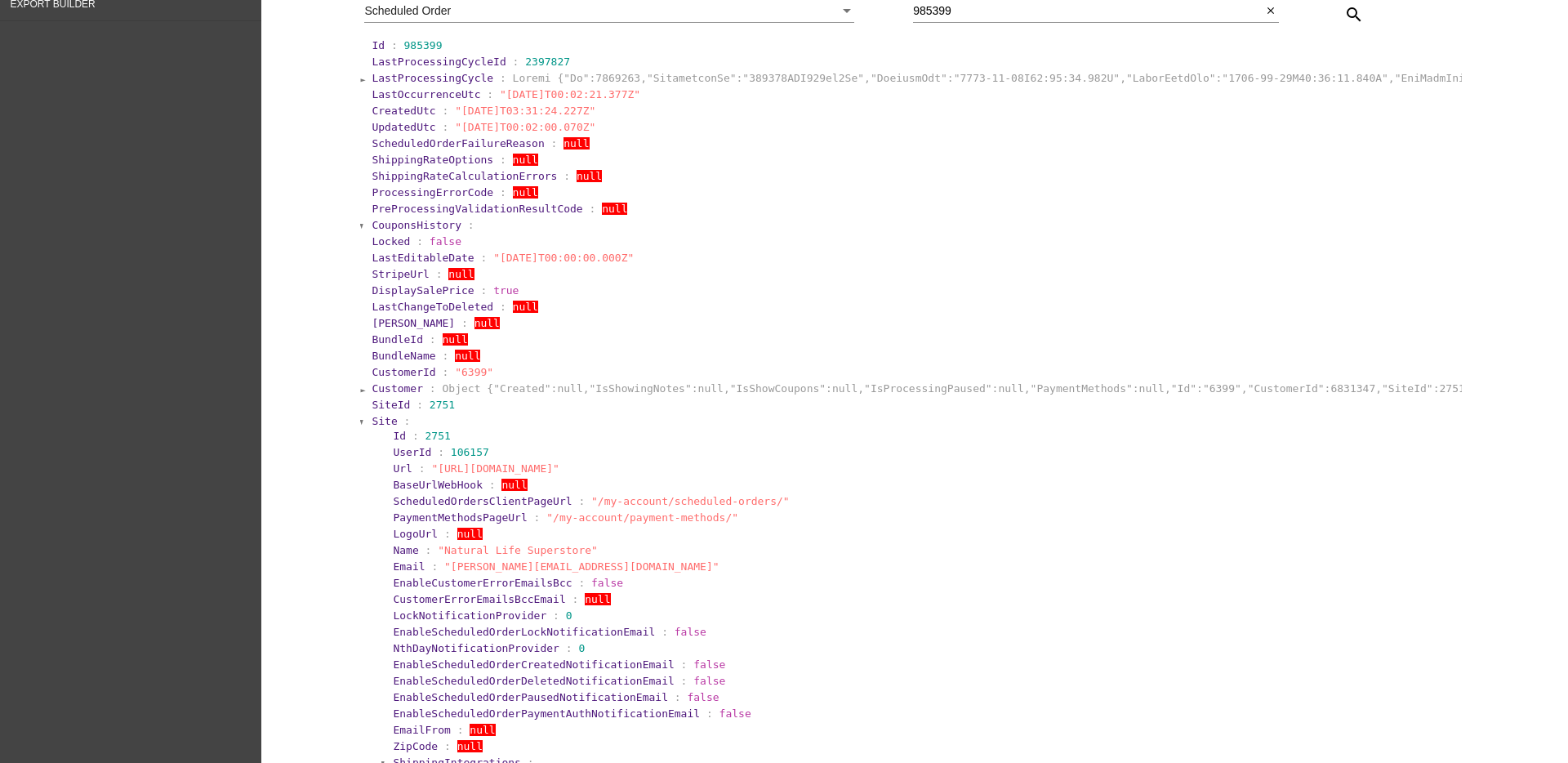
click at [371, 418] on span "Site" at bounding box center [384, 421] width 25 height 13
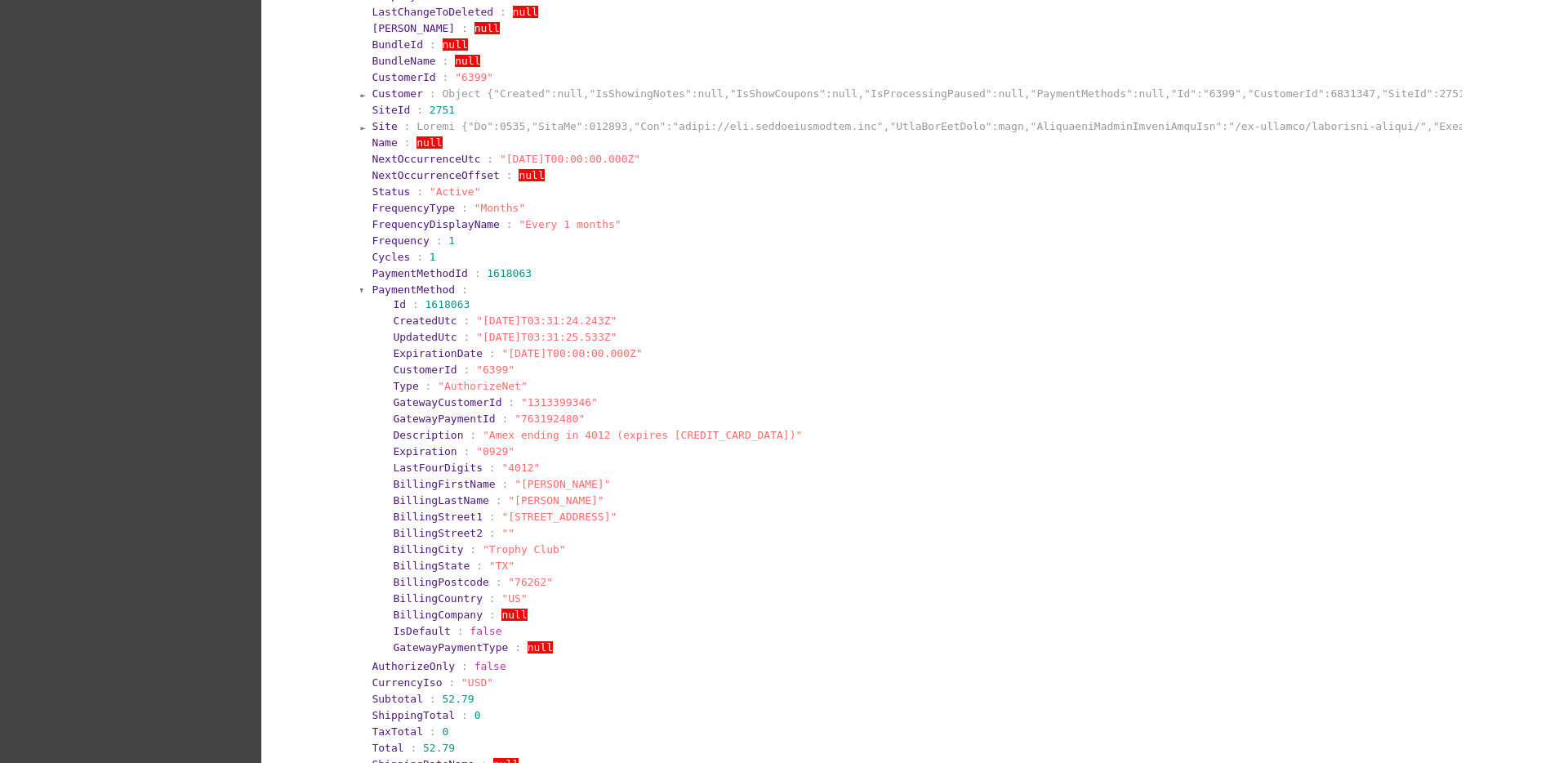
scroll to position [612, 0]
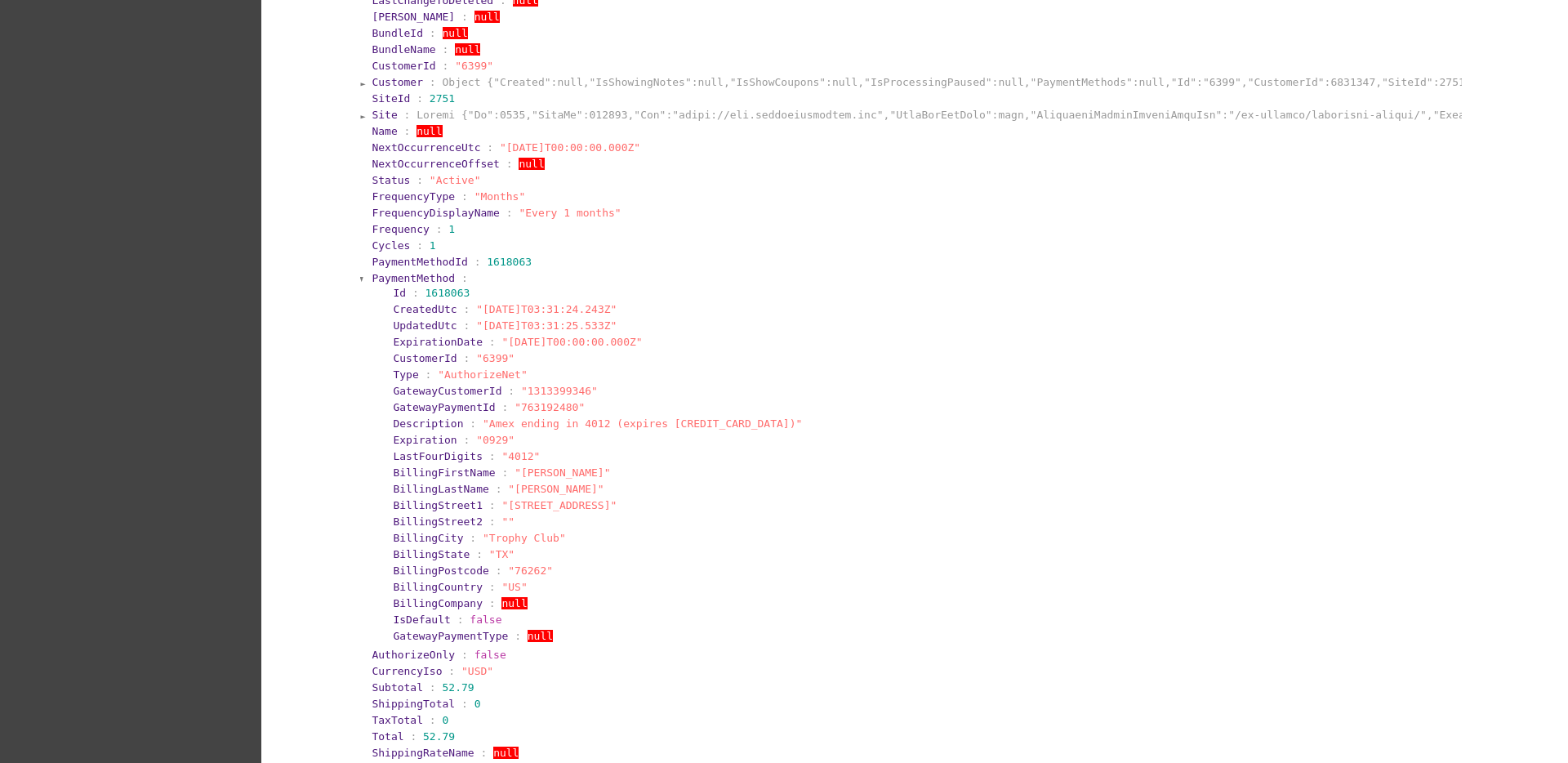
click at [394, 277] on span "PaymentMethod" at bounding box center [413, 278] width 84 height 13
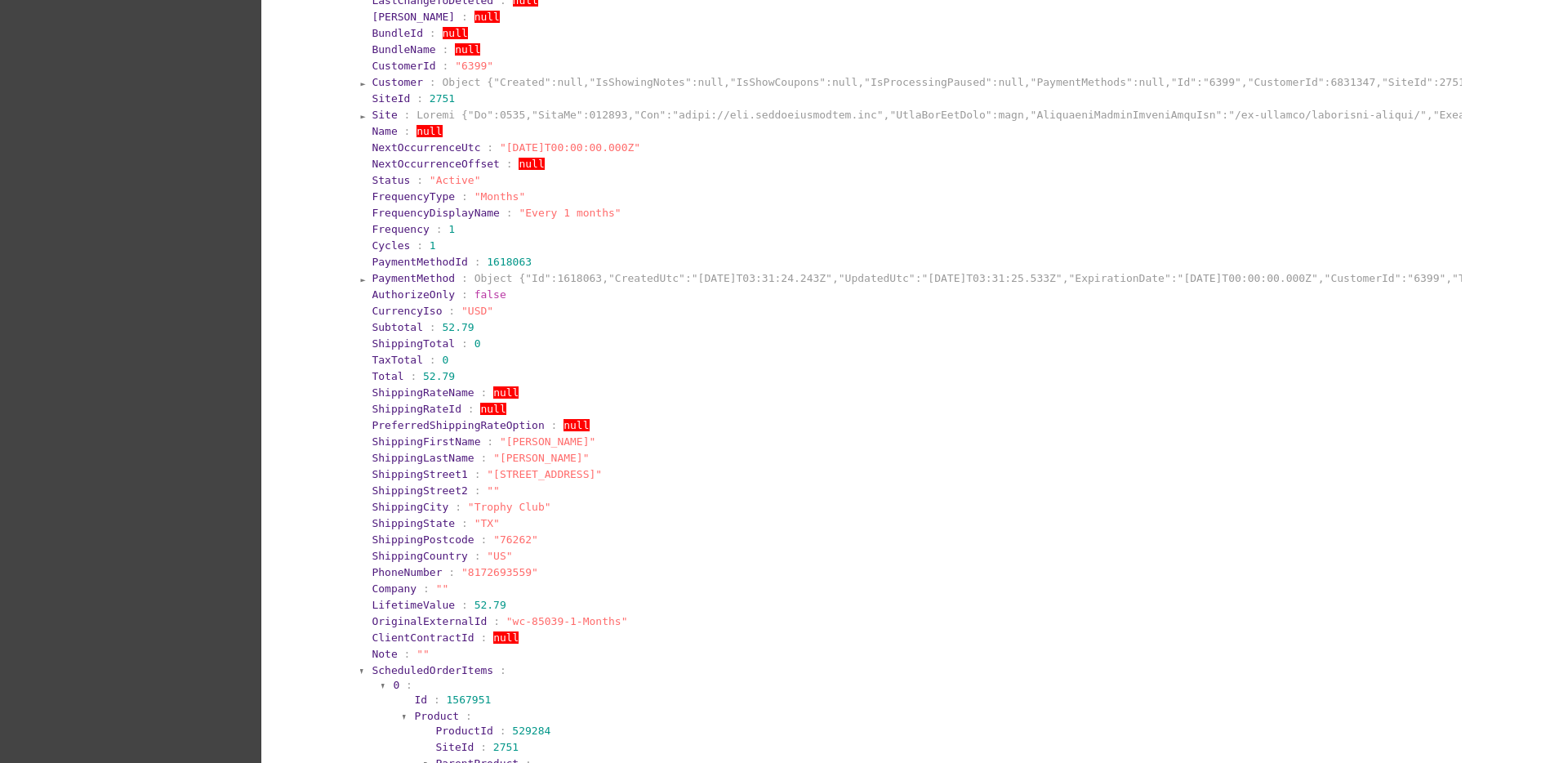
scroll to position [1021, 0]
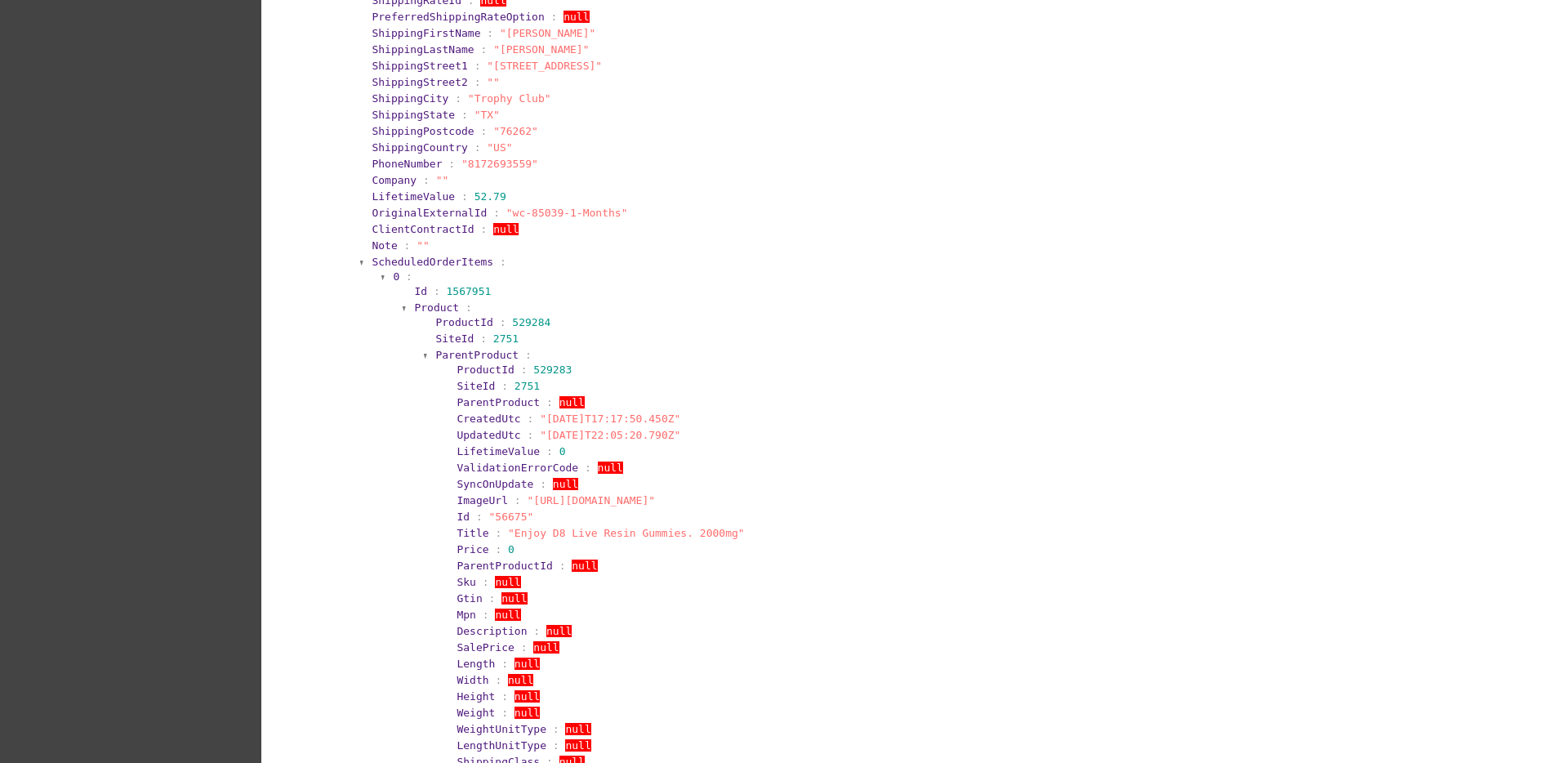
click at [412, 262] on span "ScheduledOrderItems" at bounding box center [432, 261] width 122 height 13
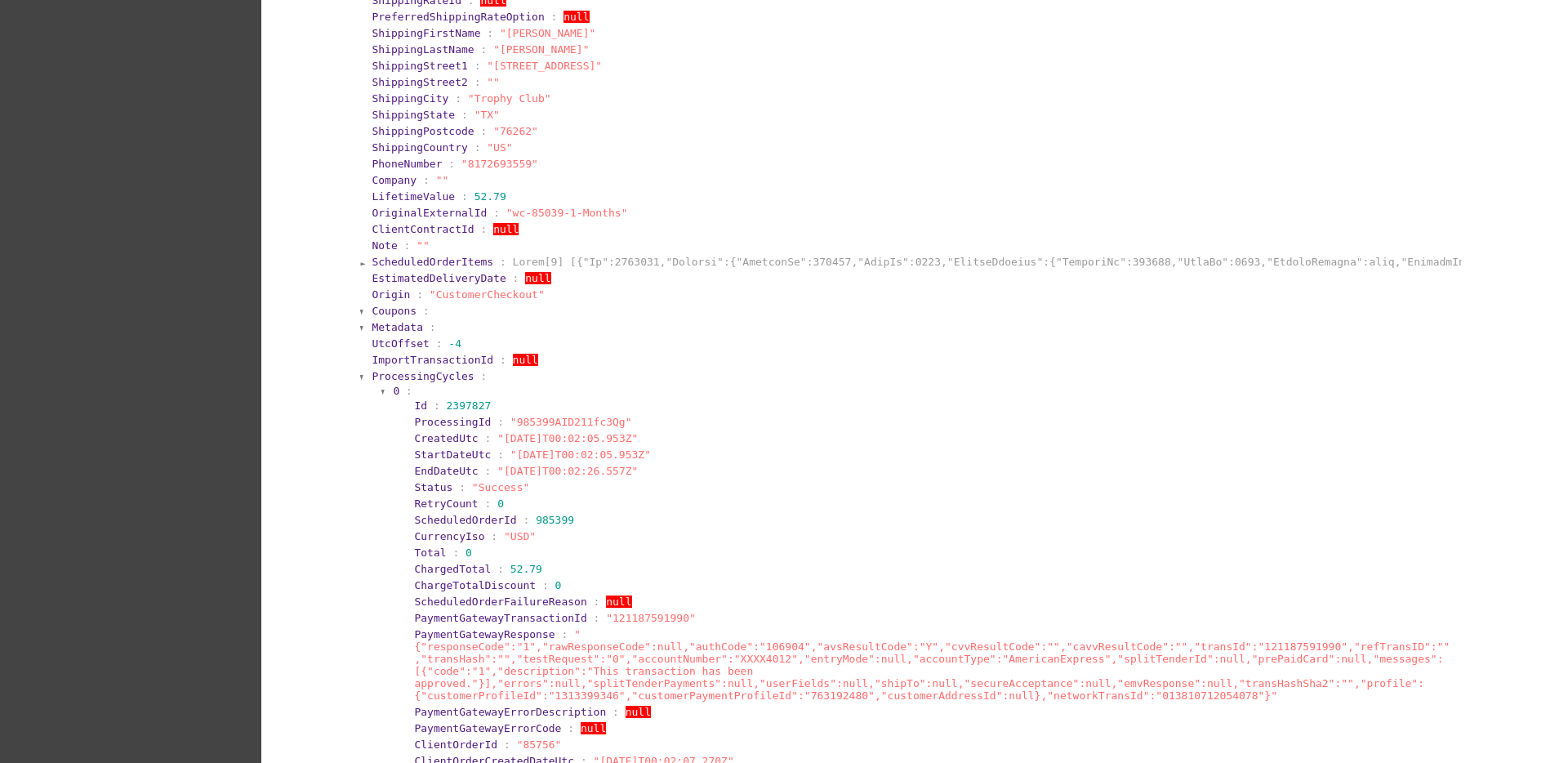
click at [376, 374] on span "ProcessingCycles" at bounding box center [422, 376] width 102 height 13
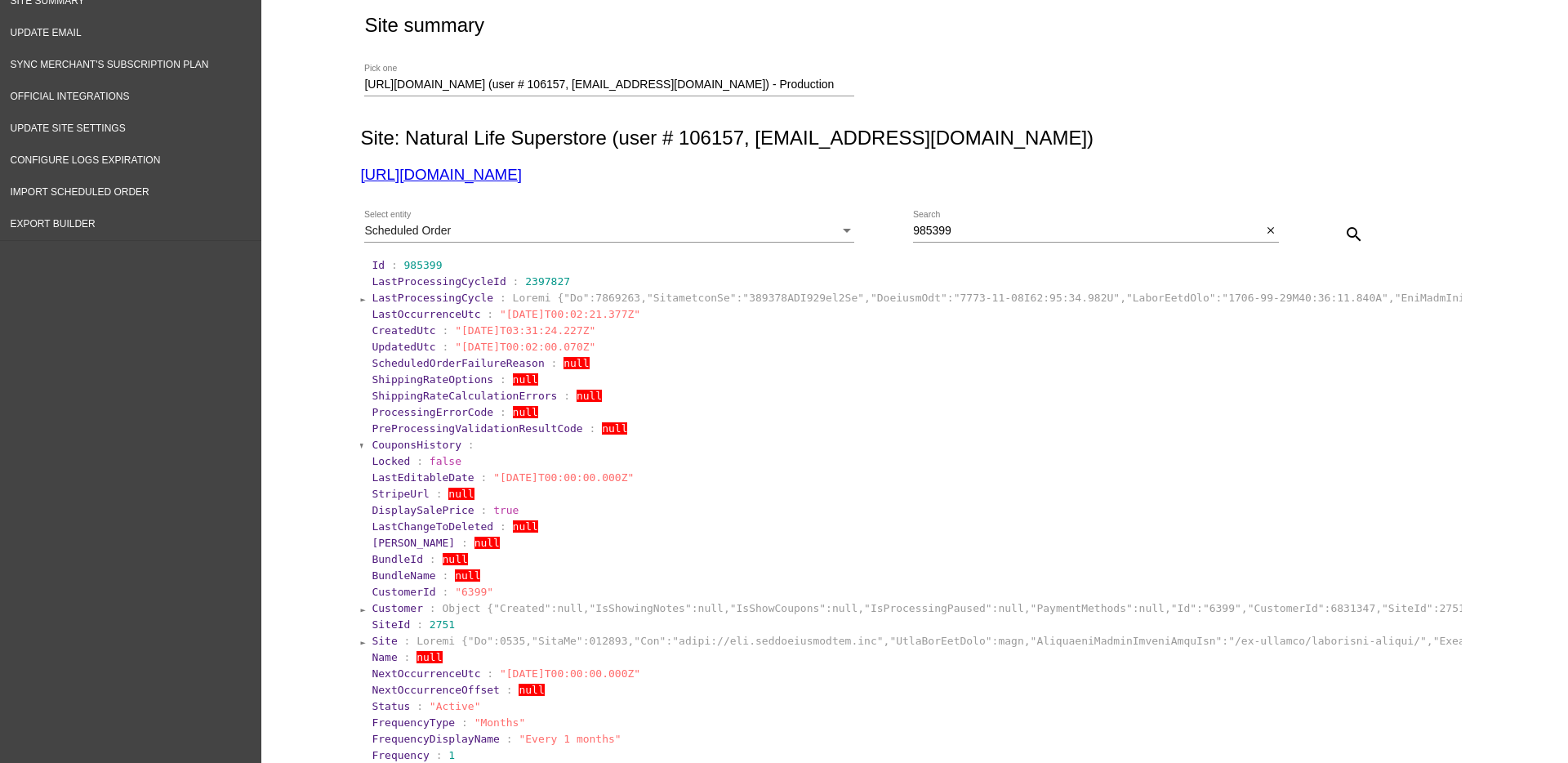
scroll to position [0, 0]
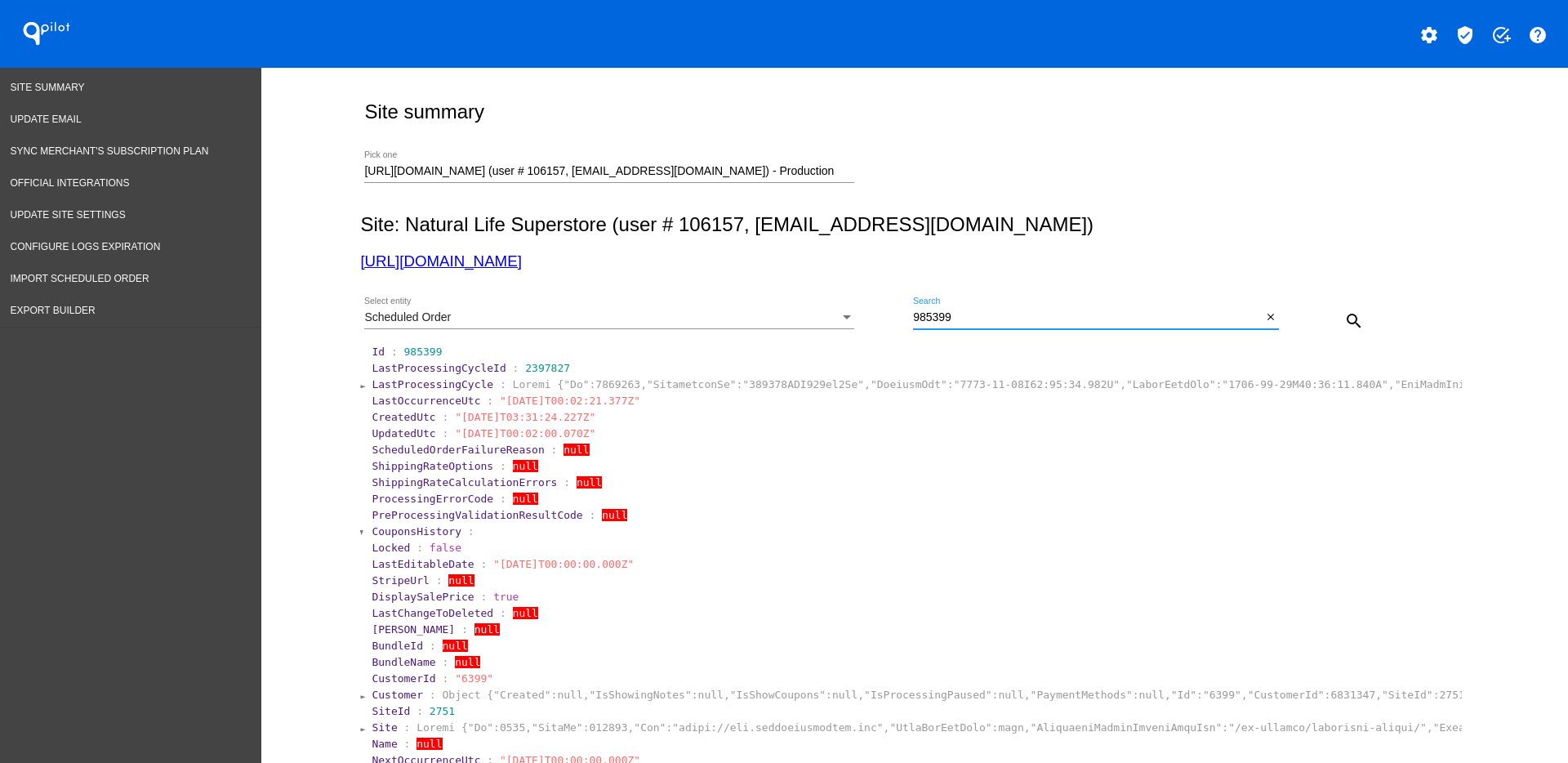
drag, startPoint x: 981, startPoint y: 311, endPoint x: 908, endPoint y: 305, distance: 73.2
click at [913, 309] on div "985399 Search" at bounding box center [1087, 313] width 349 height 32
paste input "985142"
drag, startPoint x: 1081, startPoint y: 317, endPoint x: 1136, endPoint y: 289, distance: 61.7
click at [891, 299] on div "Scheduled Order Select entity 9985142 Search close search" at bounding box center [912, 315] width 1102 height 58
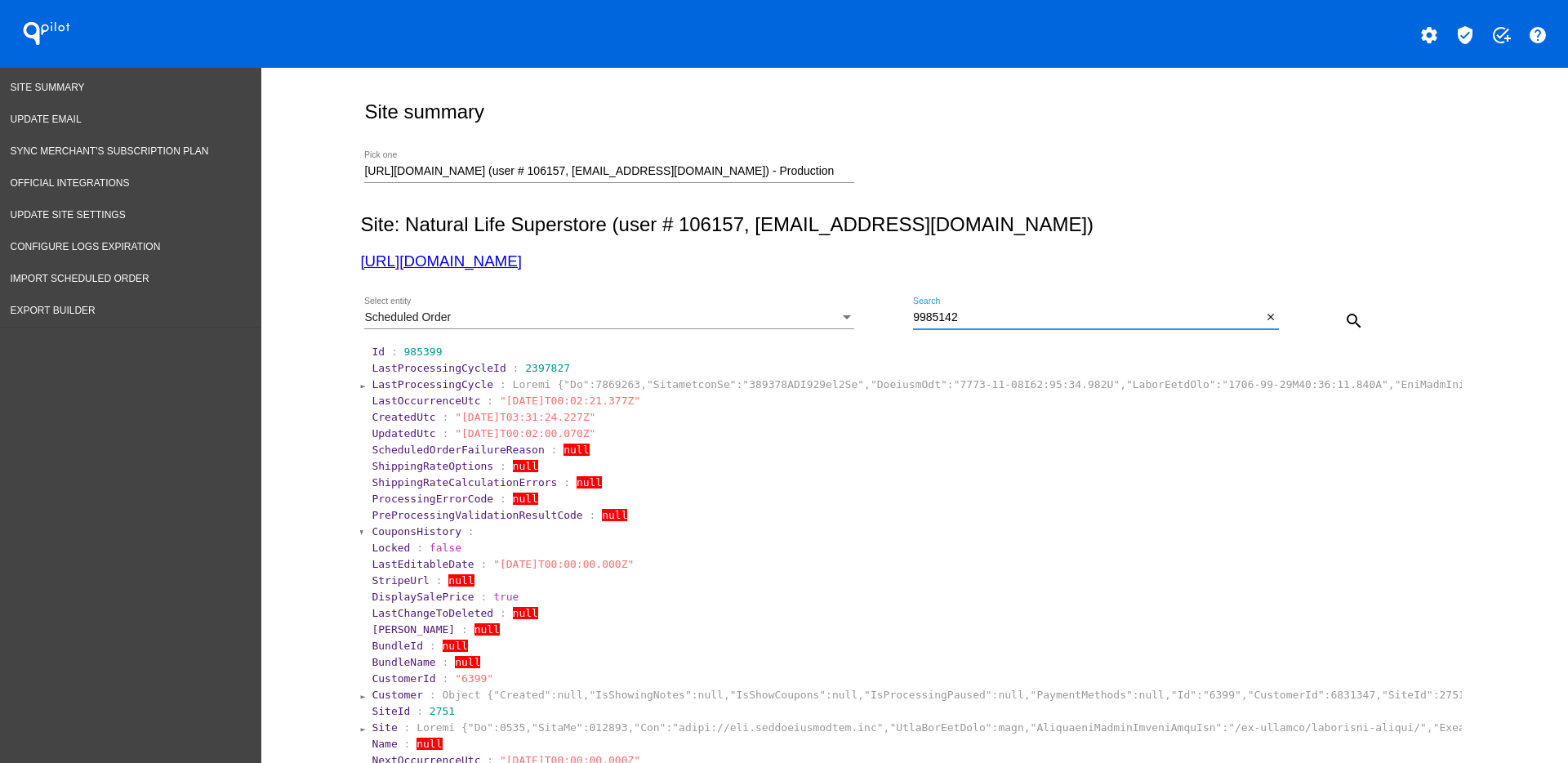
paste input
type input "985142"
click at [1344, 313] on mat-icon "search" at bounding box center [1354, 321] width 19 height 19
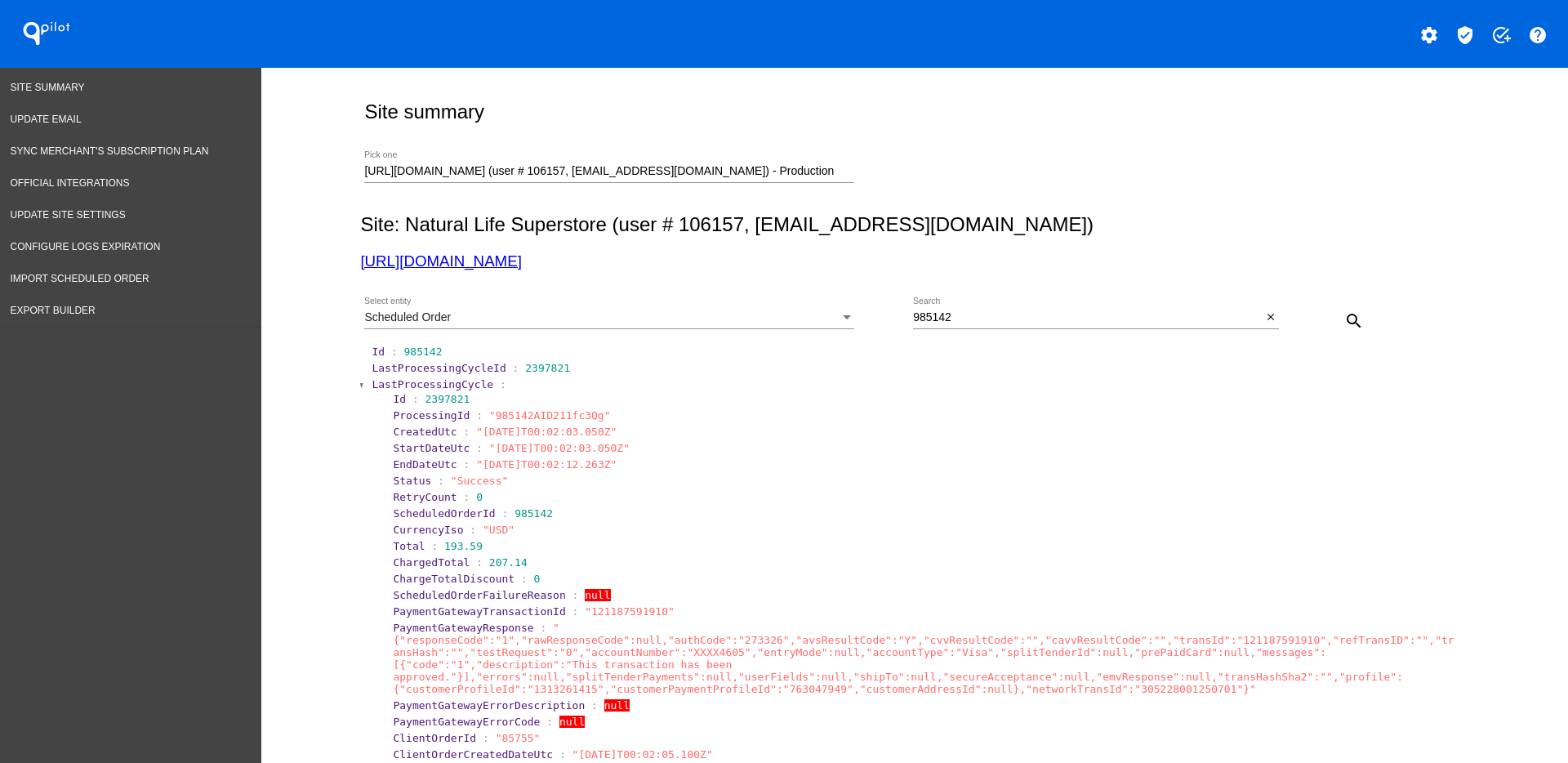
click at [379, 385] on span "LastProcessingCycle" at bounding box center [432, 384] width 122 height 13
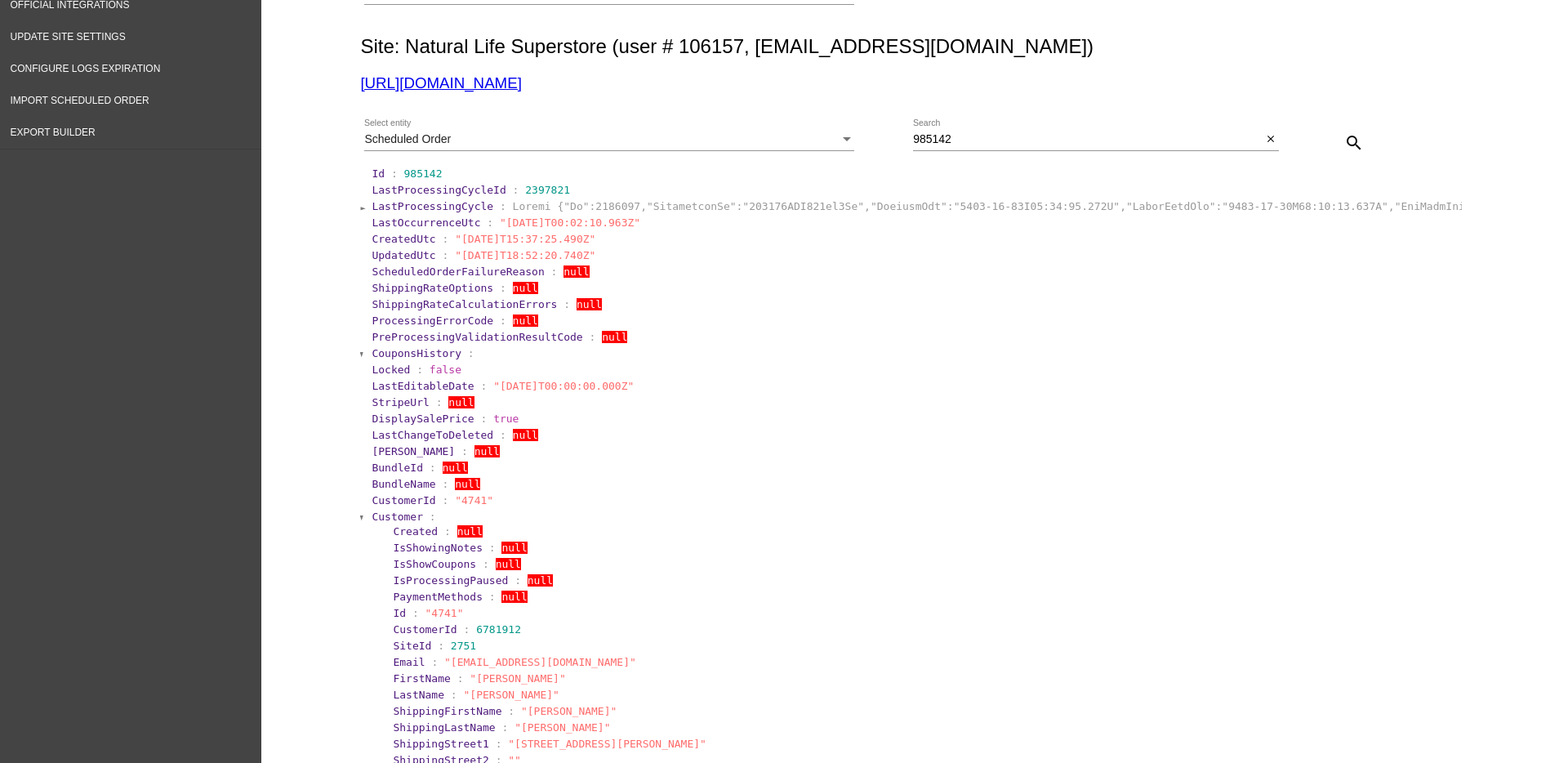
scroll to position [204, 0]
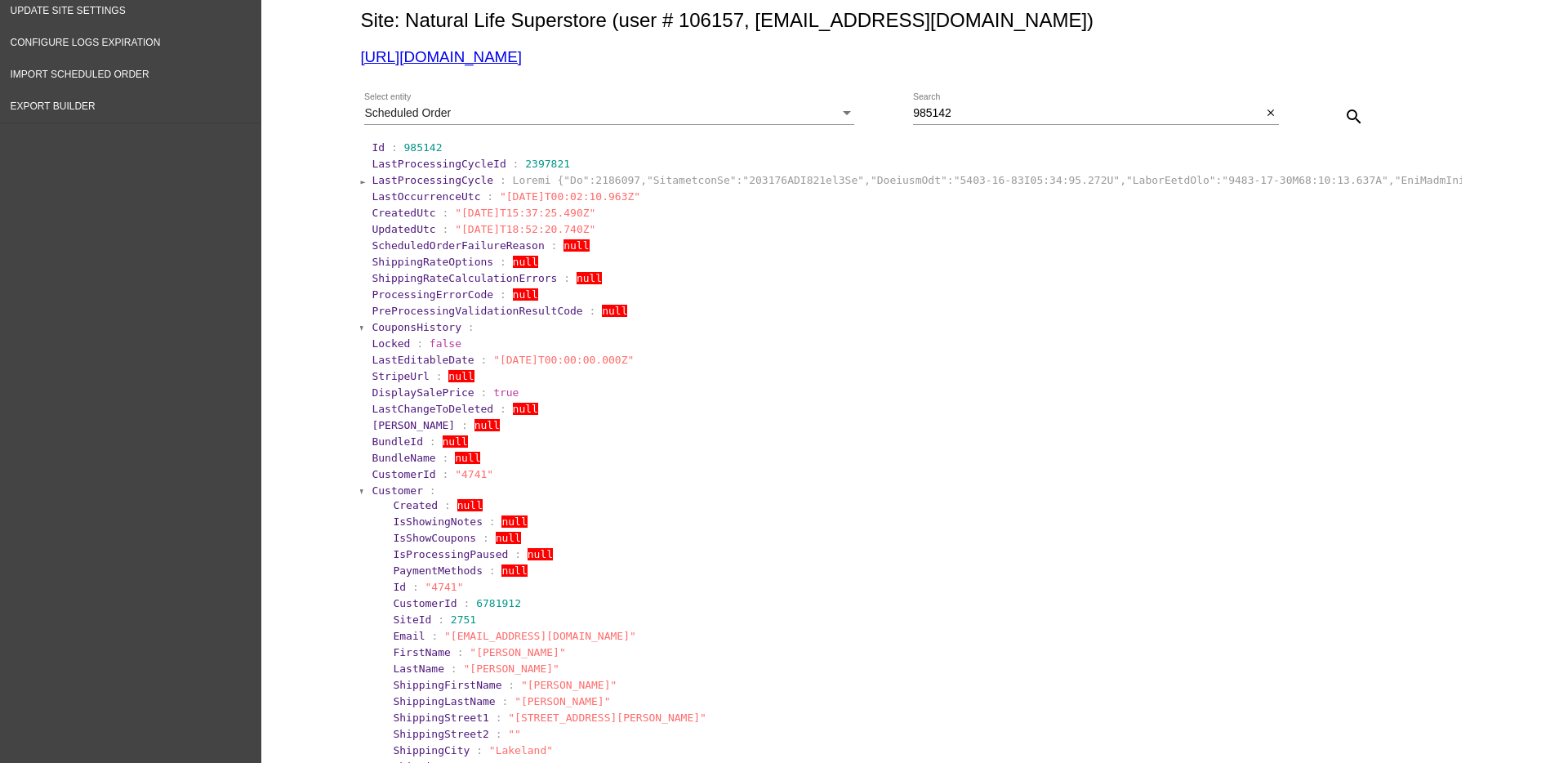
click at [382, 485] on span "Customer" at bounding box center [397, 490] width 52 height 13
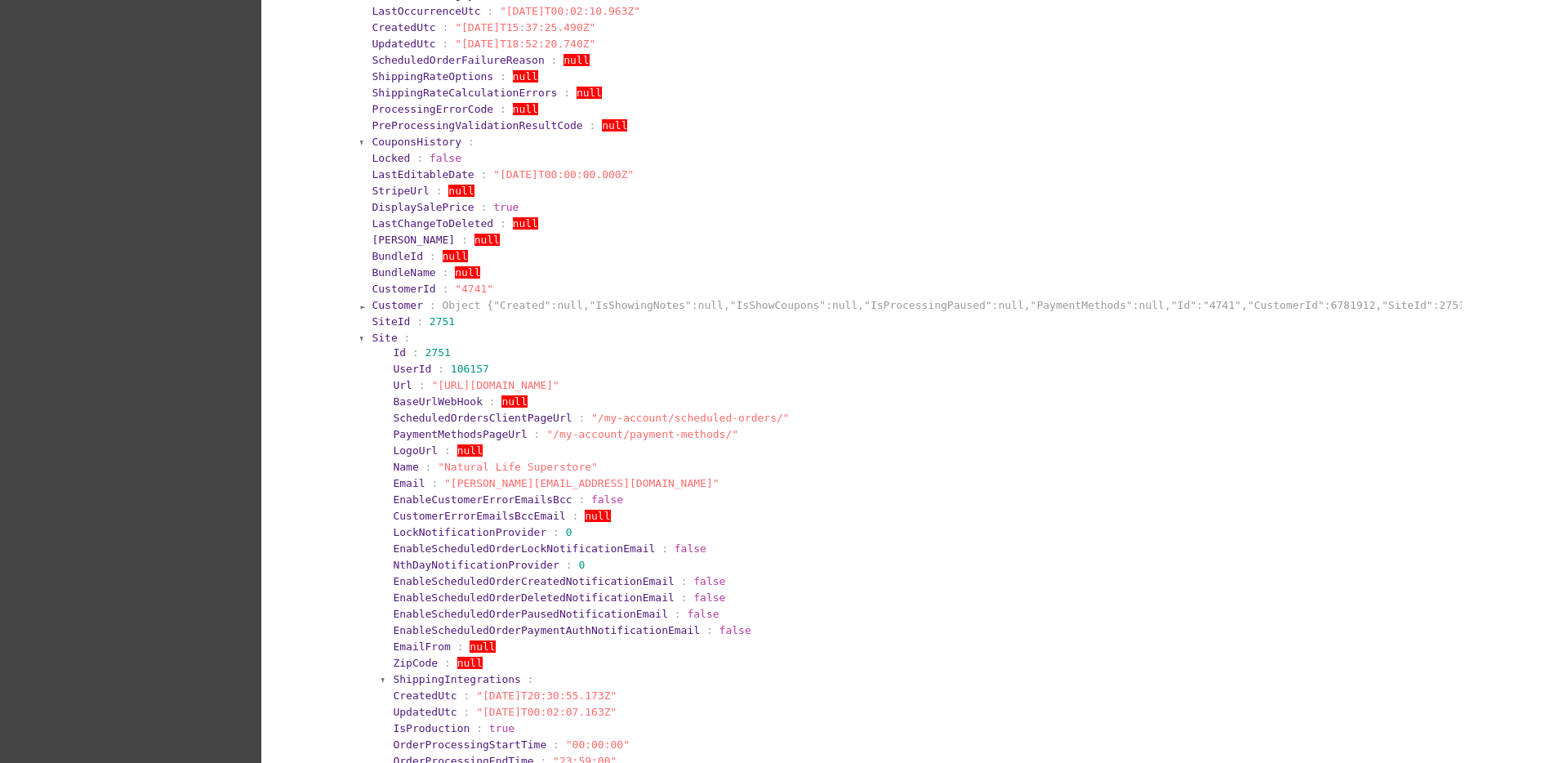
scroll to position [408, 0]
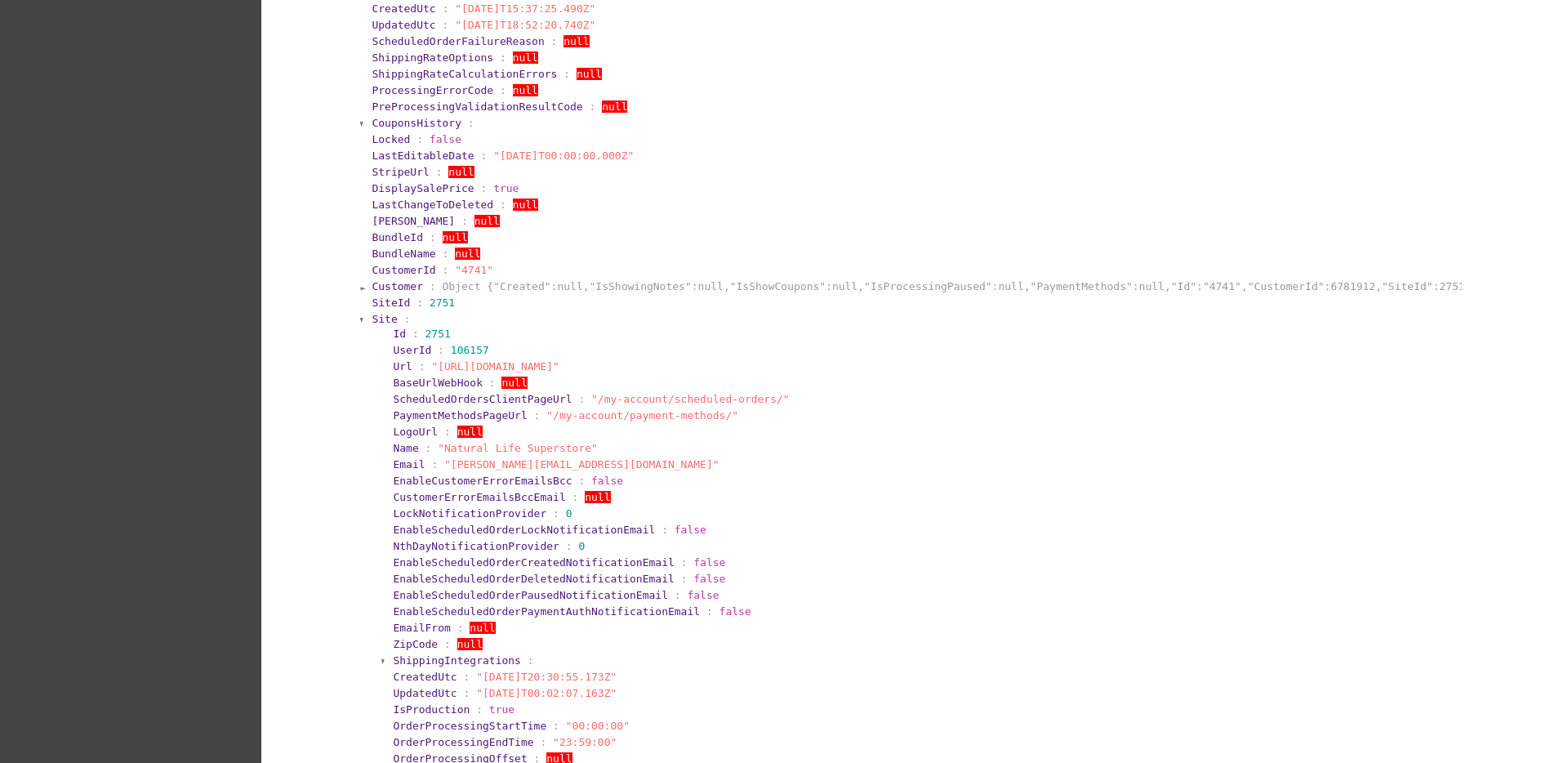
click at [381, 320] on span "Site" at bounding box center [384, 319] width 25 height 13
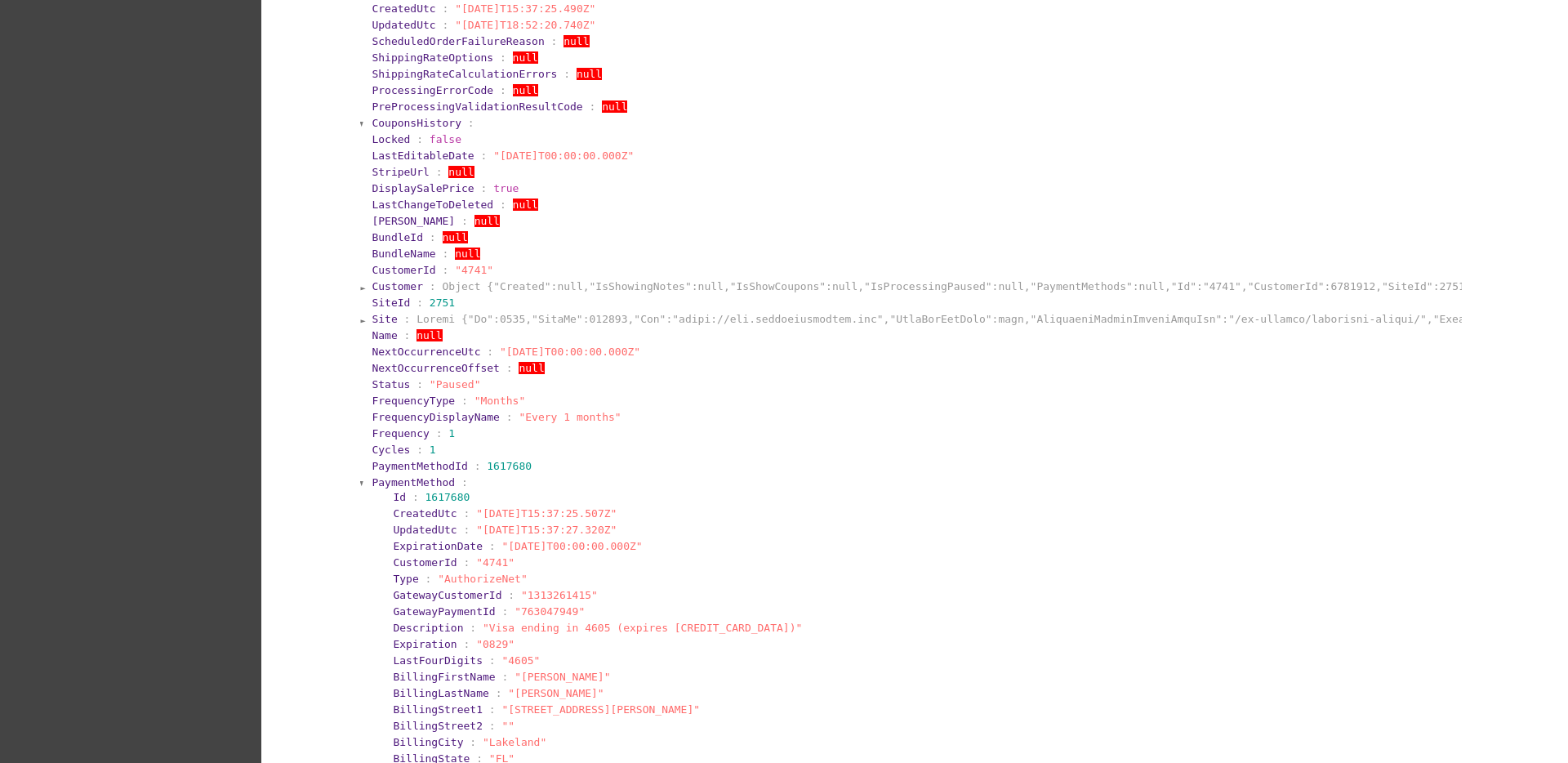
click at [374, 482] on span "PaymentMethod" at bounding box center [413, 482] width 84 height 13
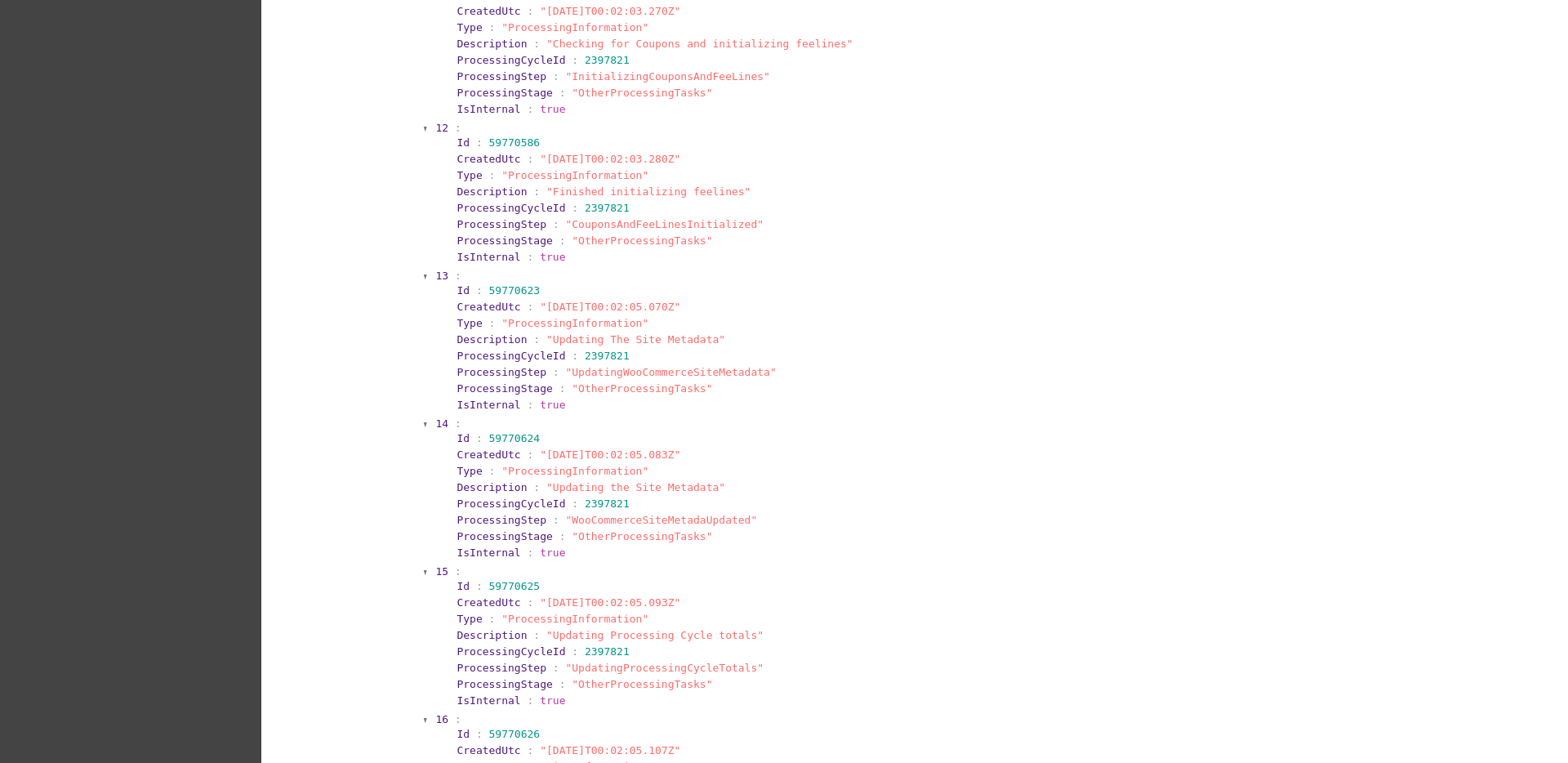
scroll to position [0, 0]
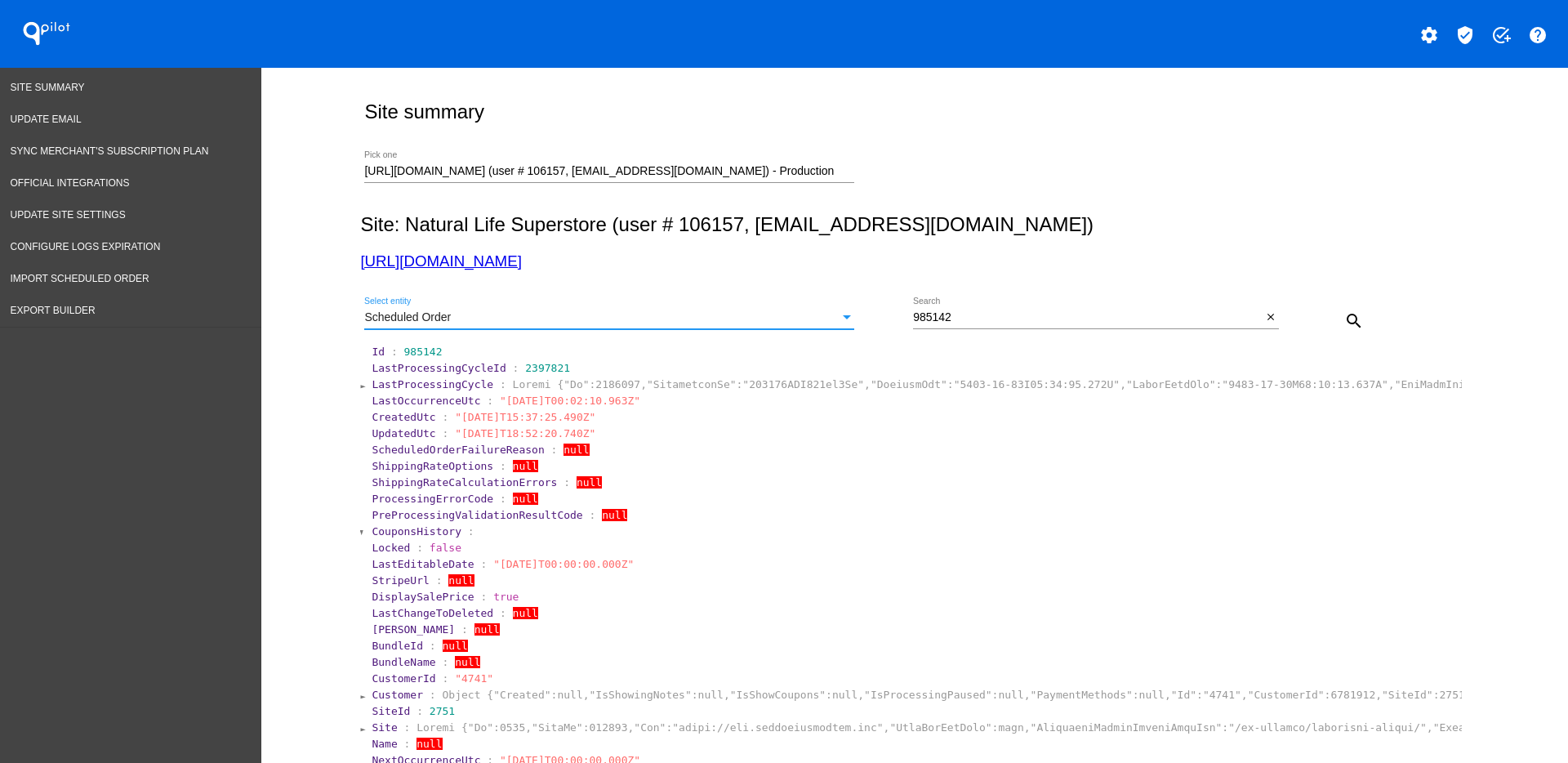
click at [732, 314] on div "Scheduled Order" at bounding box center [602, 317] width 475 height 13
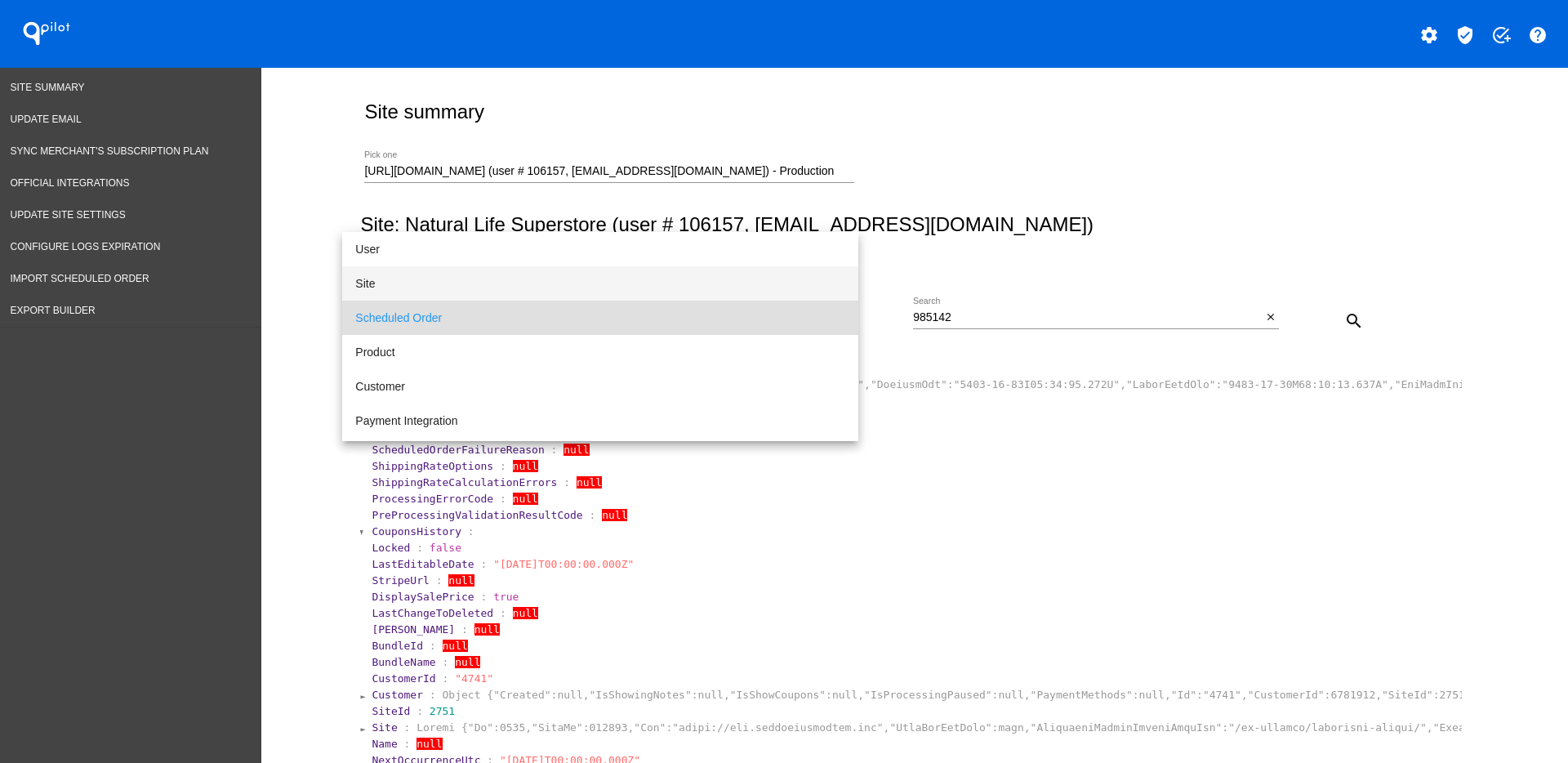
click at [652, 277] on span "Site" at bounding box center [601, 283] width 490 height 34
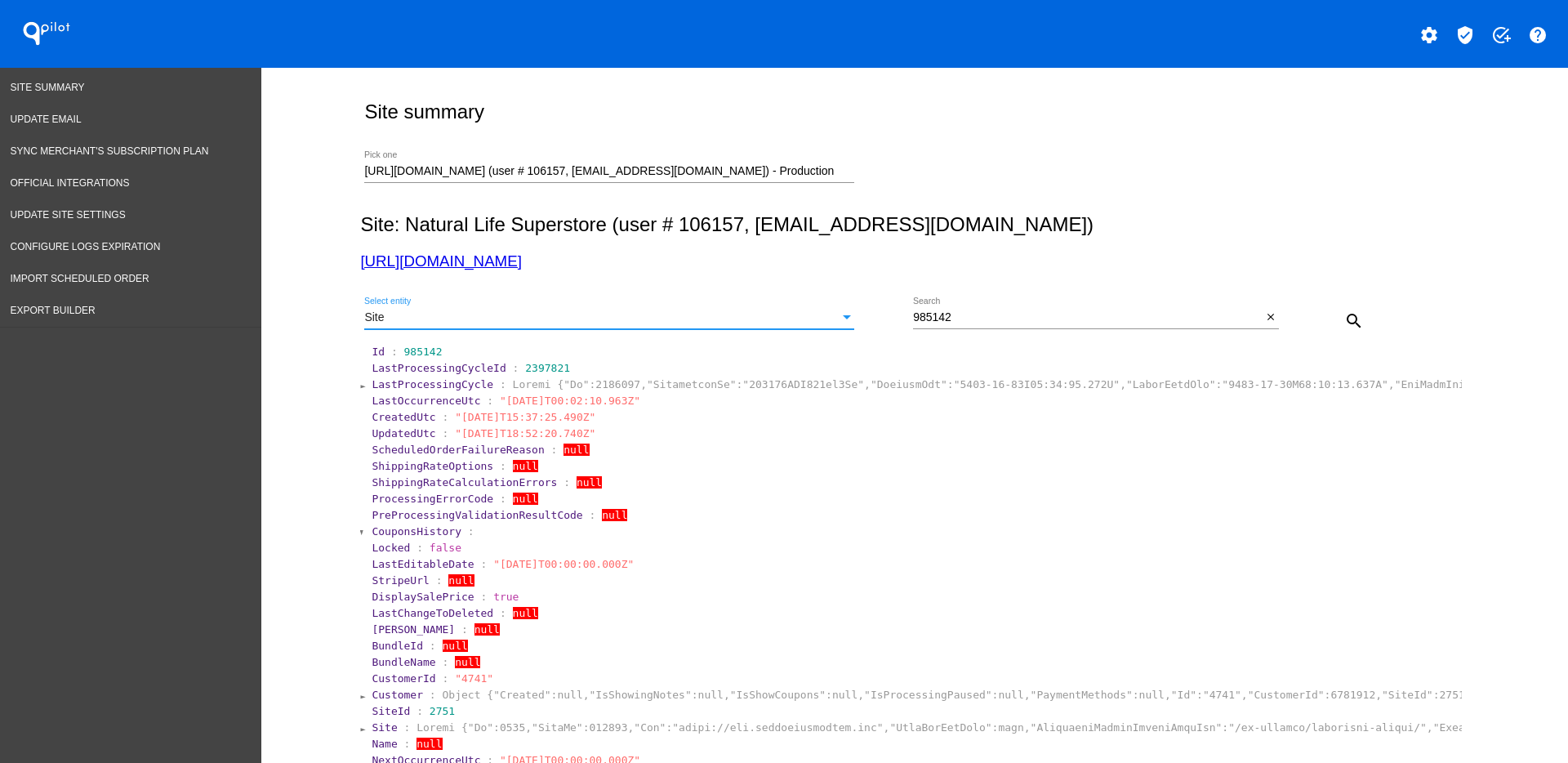
click at [1344, 313] on mat-icon "search" at bounding box center [1354, 321] width 19 height 19
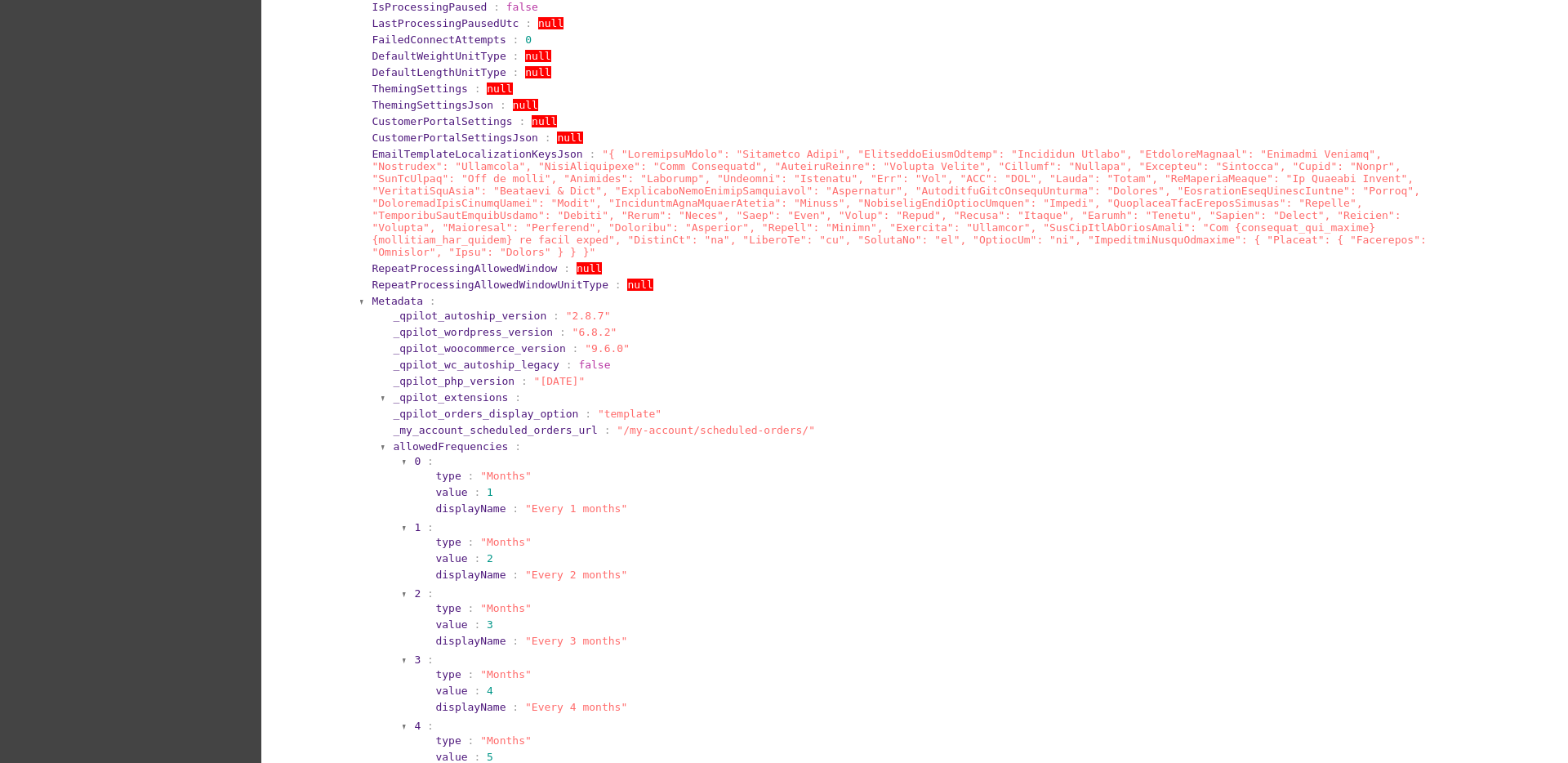
scroll to position [1225, 0]
